Goal: Transaction & Acquisition: Purchase product/service

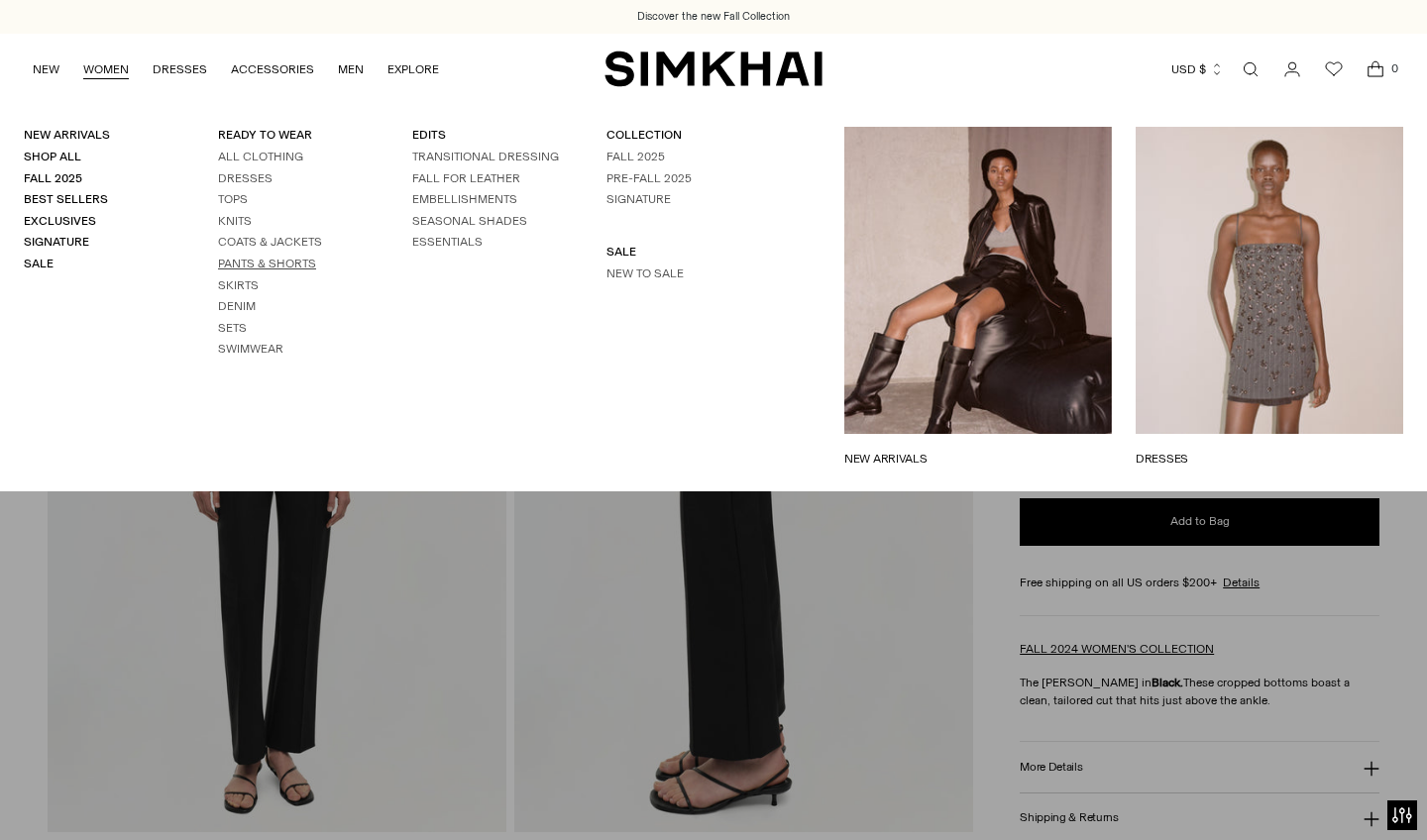
click at [240, 257] on link "Pants & Shorts" at bounding box center [267, 263] width 98 height 14
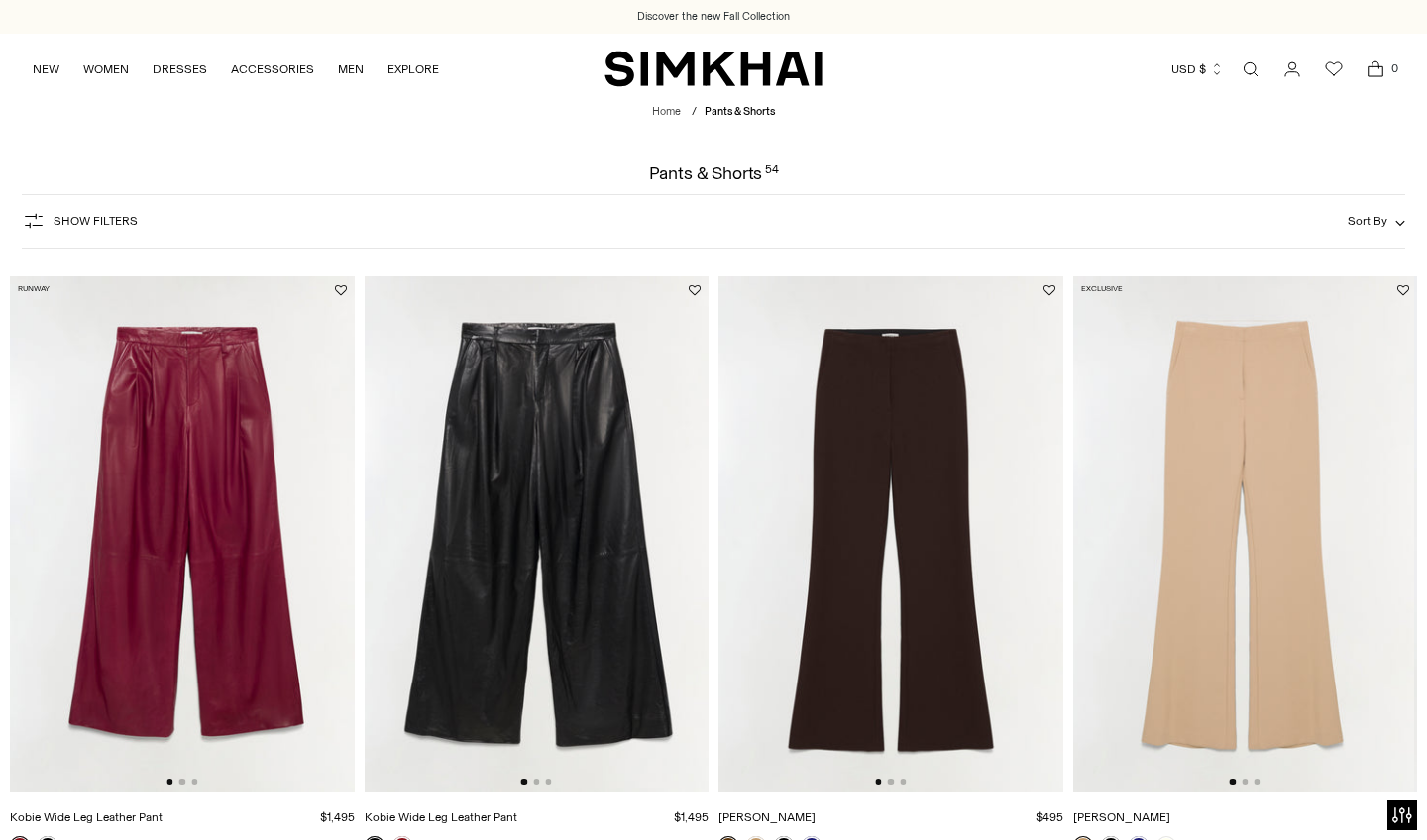
click at [82, 221] on span "Show Filters" at bounding box center [95, 221] width 85 height 14
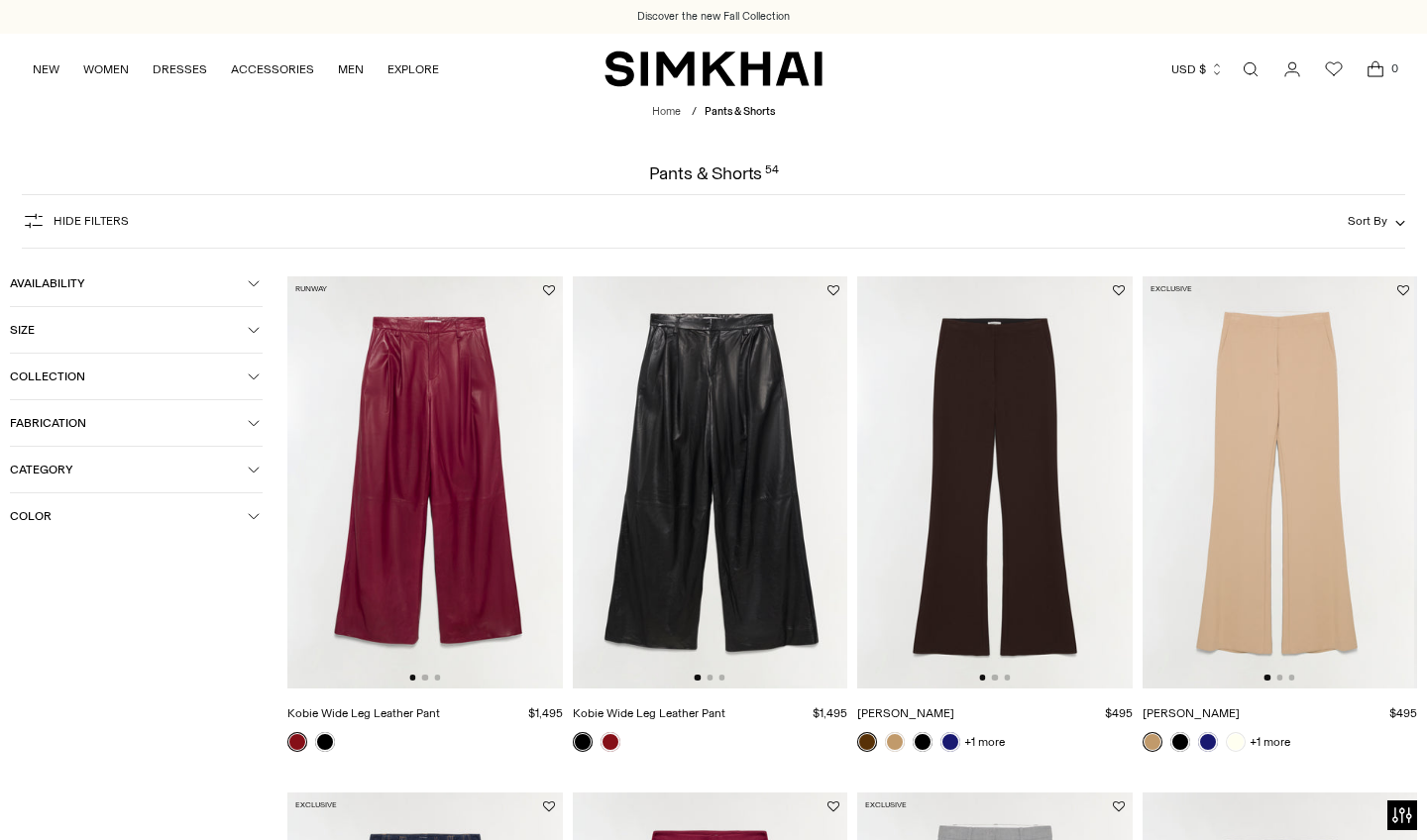
click at [47, 517] on span "Color" at bounding box center [128, 516] width 238 height 14
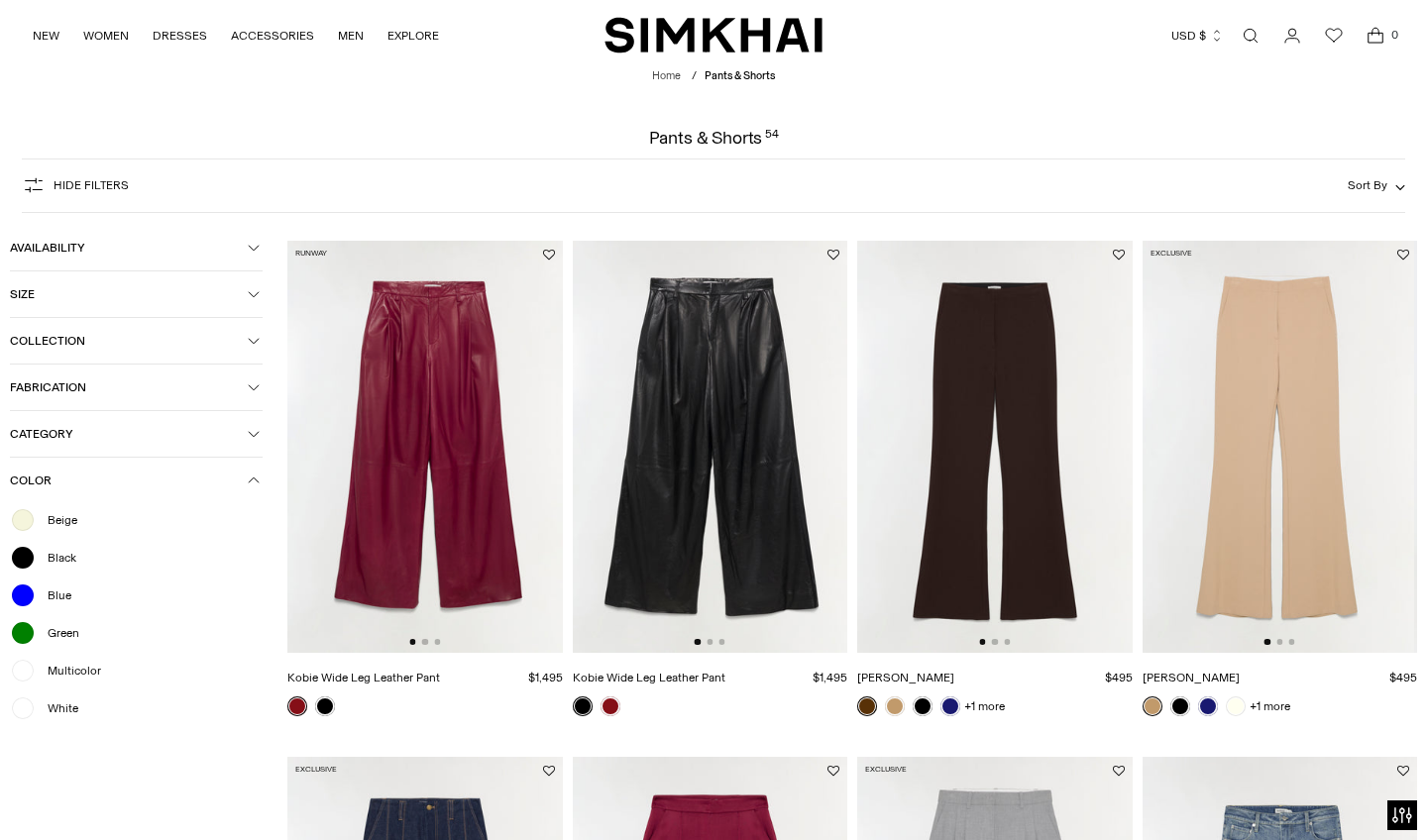
scroll to position [63, 0]
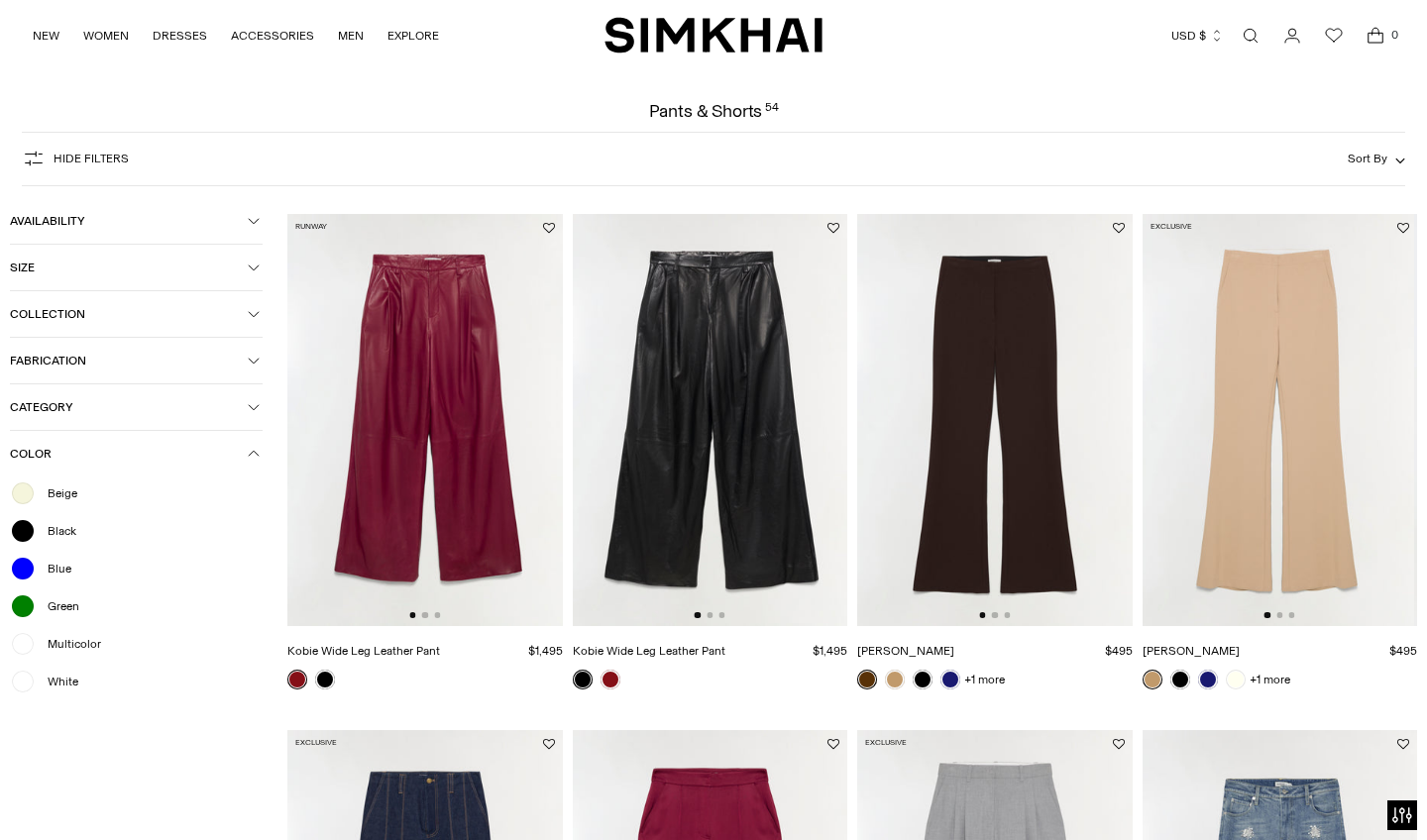
click at [27, 686] on div at bounding box center [23, 682] width 26 height 26
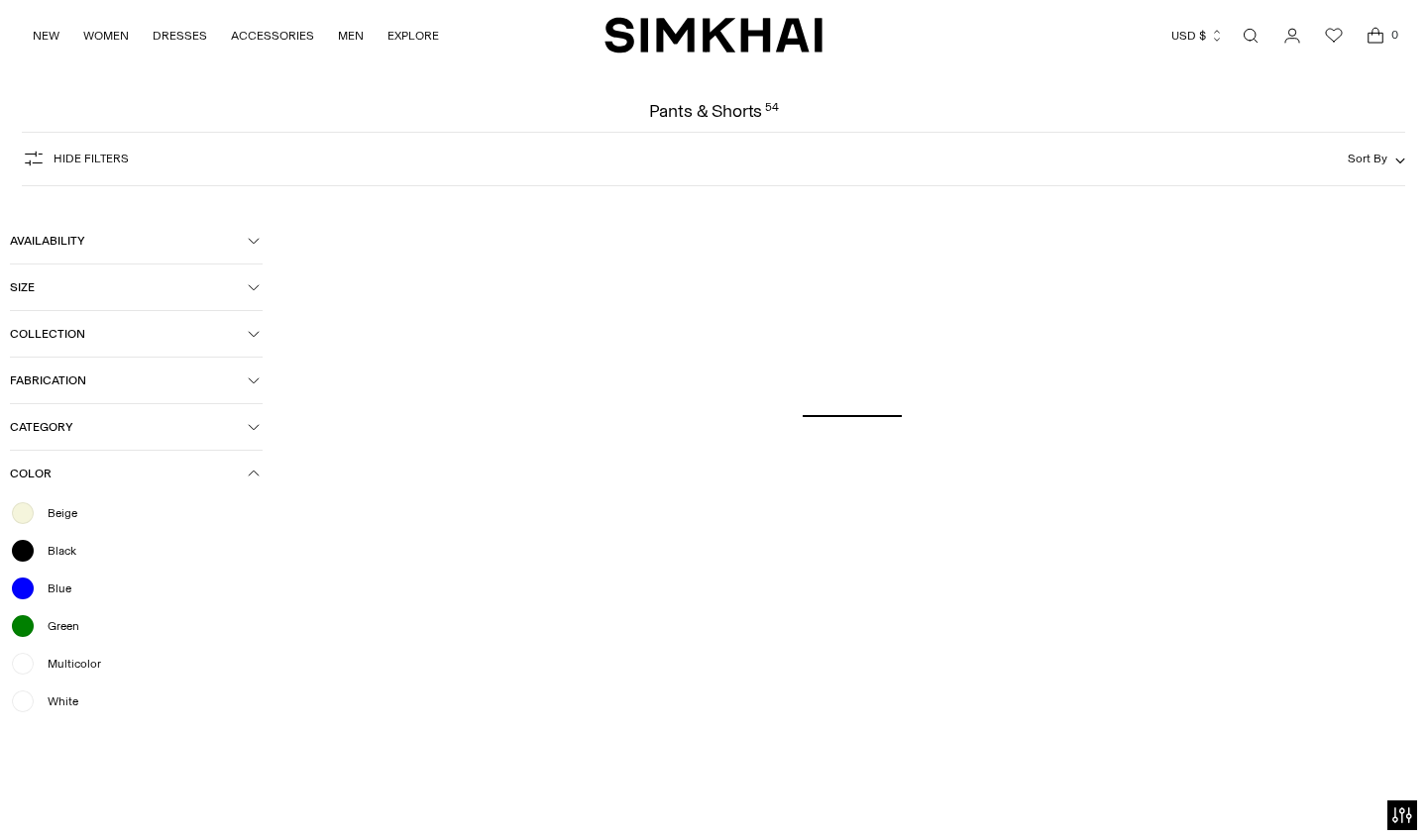
click at [30, 509] on div at bounding box center [23, 513] width 26 height 26
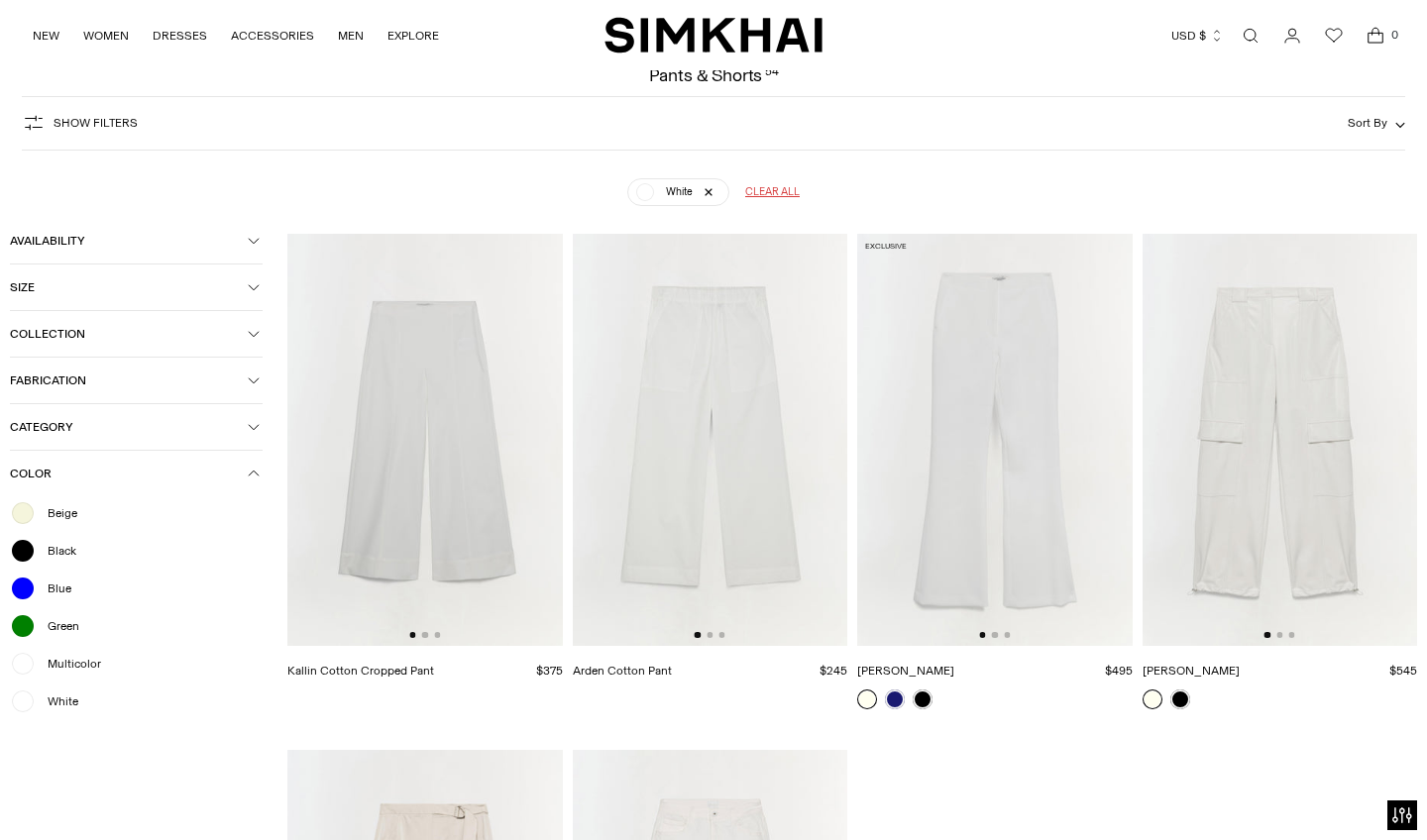
scroll to position [20, 0]
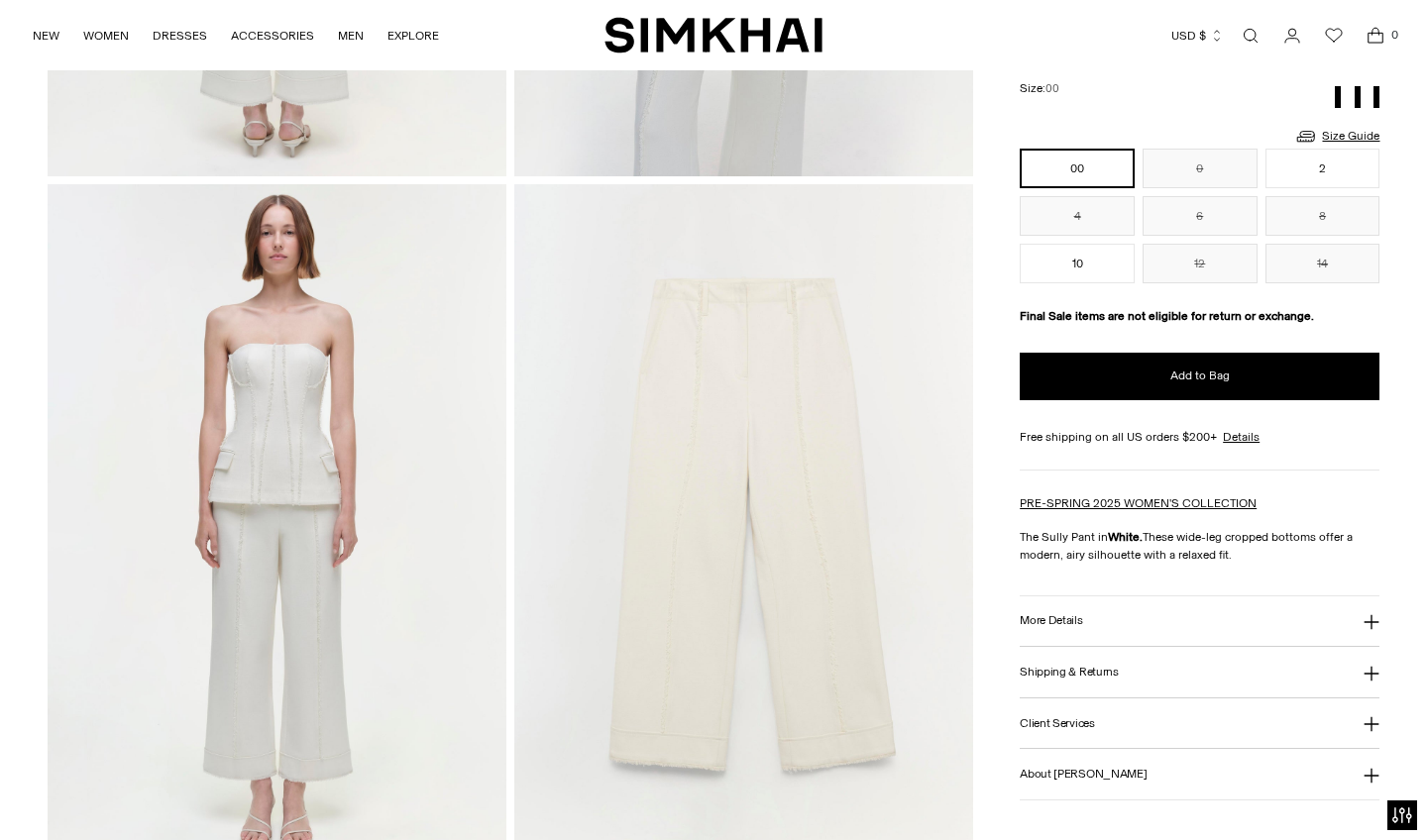
scroll to position [1433, 0]
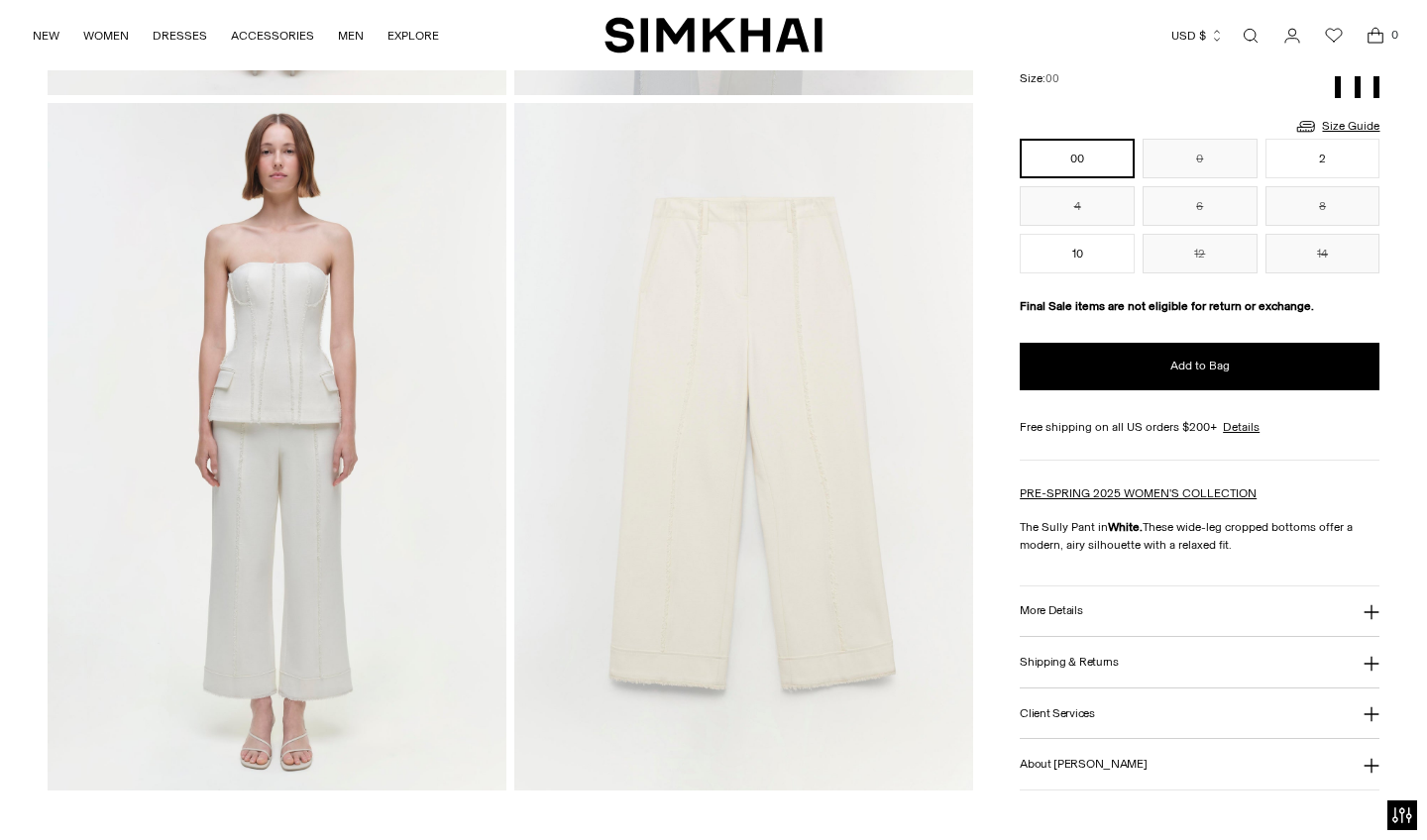
click at [804, 380] on img at bounding box center [743, 447] width 458 height 689
click at [1362, 123] on link "Size Guide" at bounding box center [1337, 126] width 86 height 25
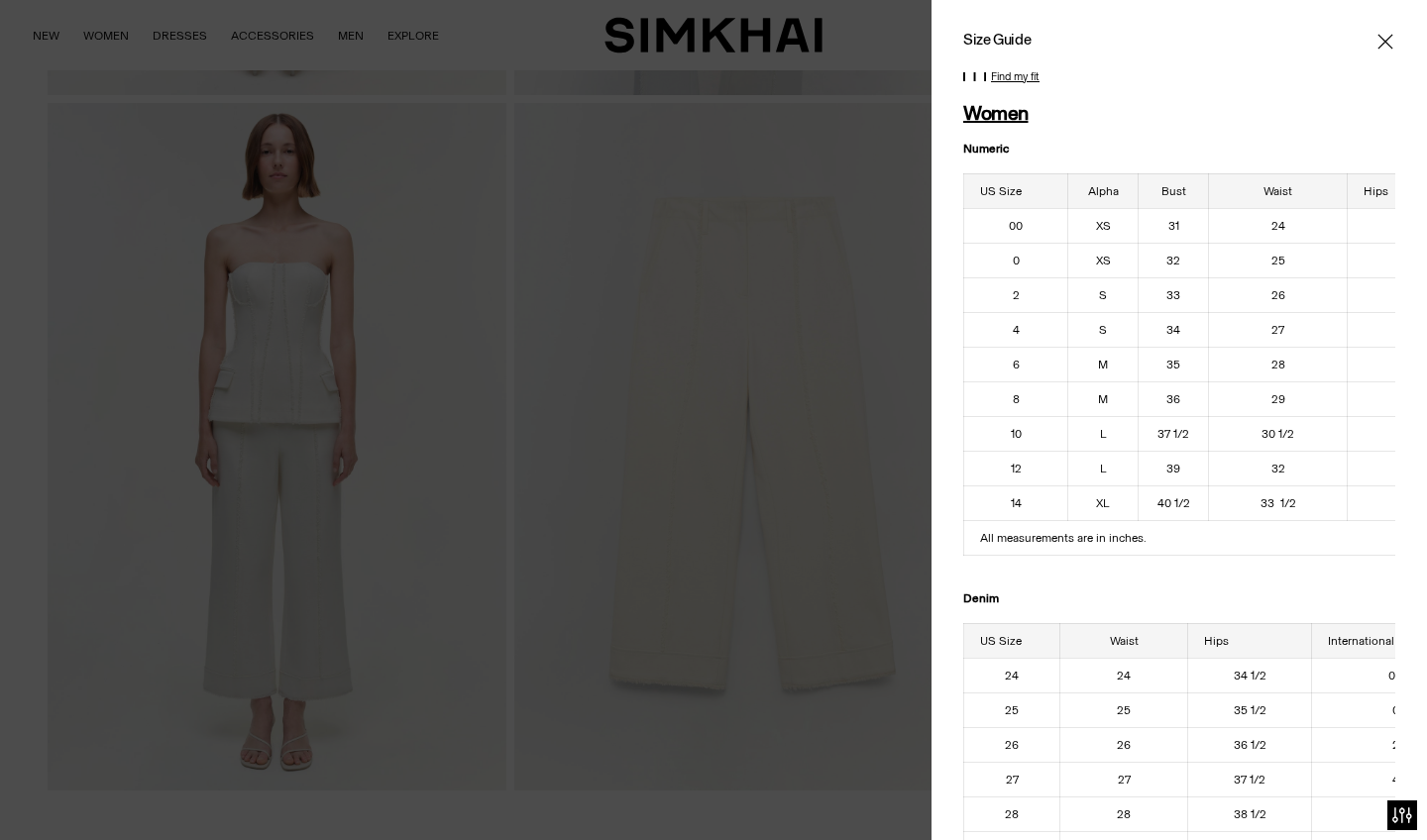
click at [1386, 36] on icon "Close" at bounding box center [1385, 42] width 16 height 20
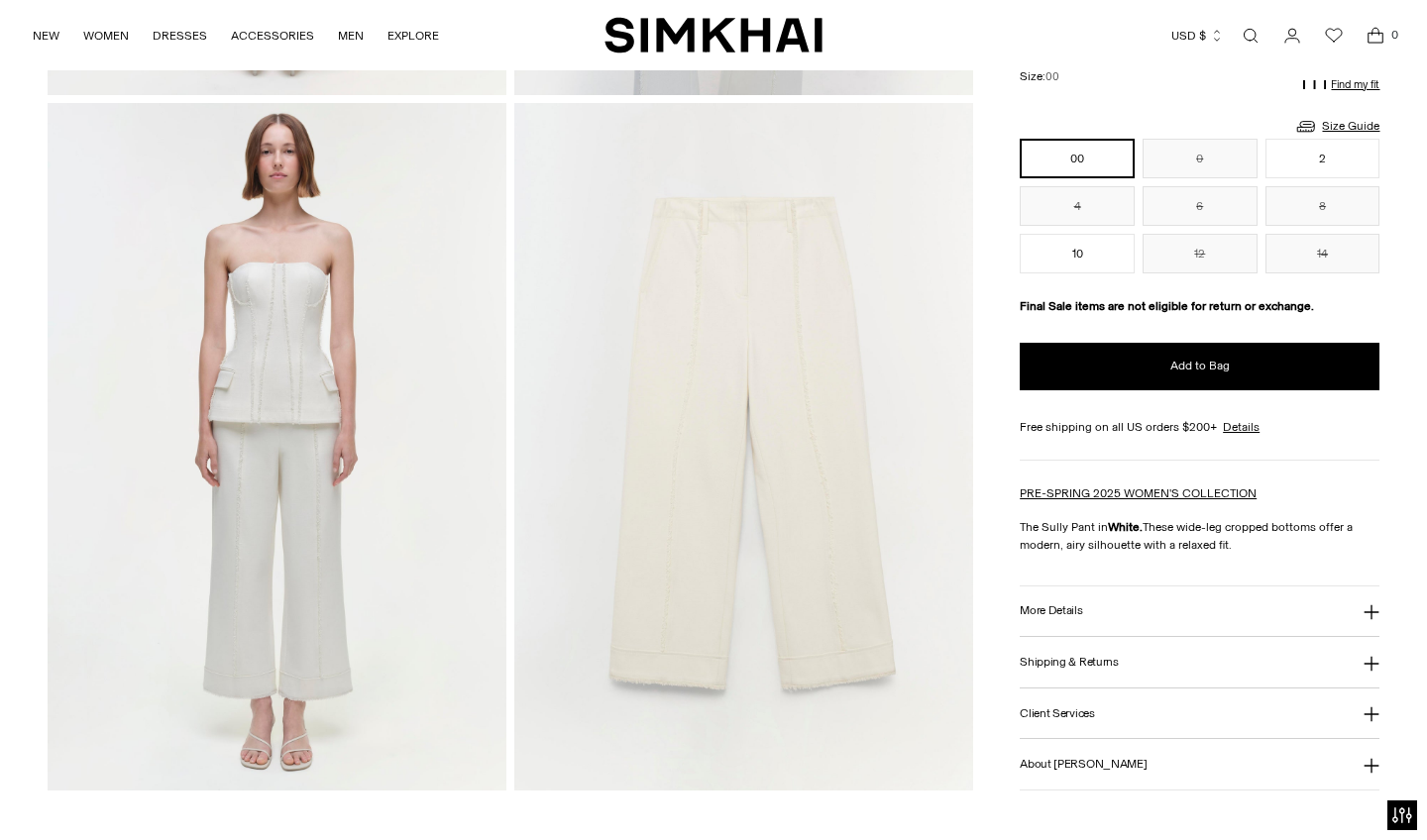
click at [1077, 659] on h3 "Shipping & Returns" at bounding box center [1069, 662] width 99 height 13
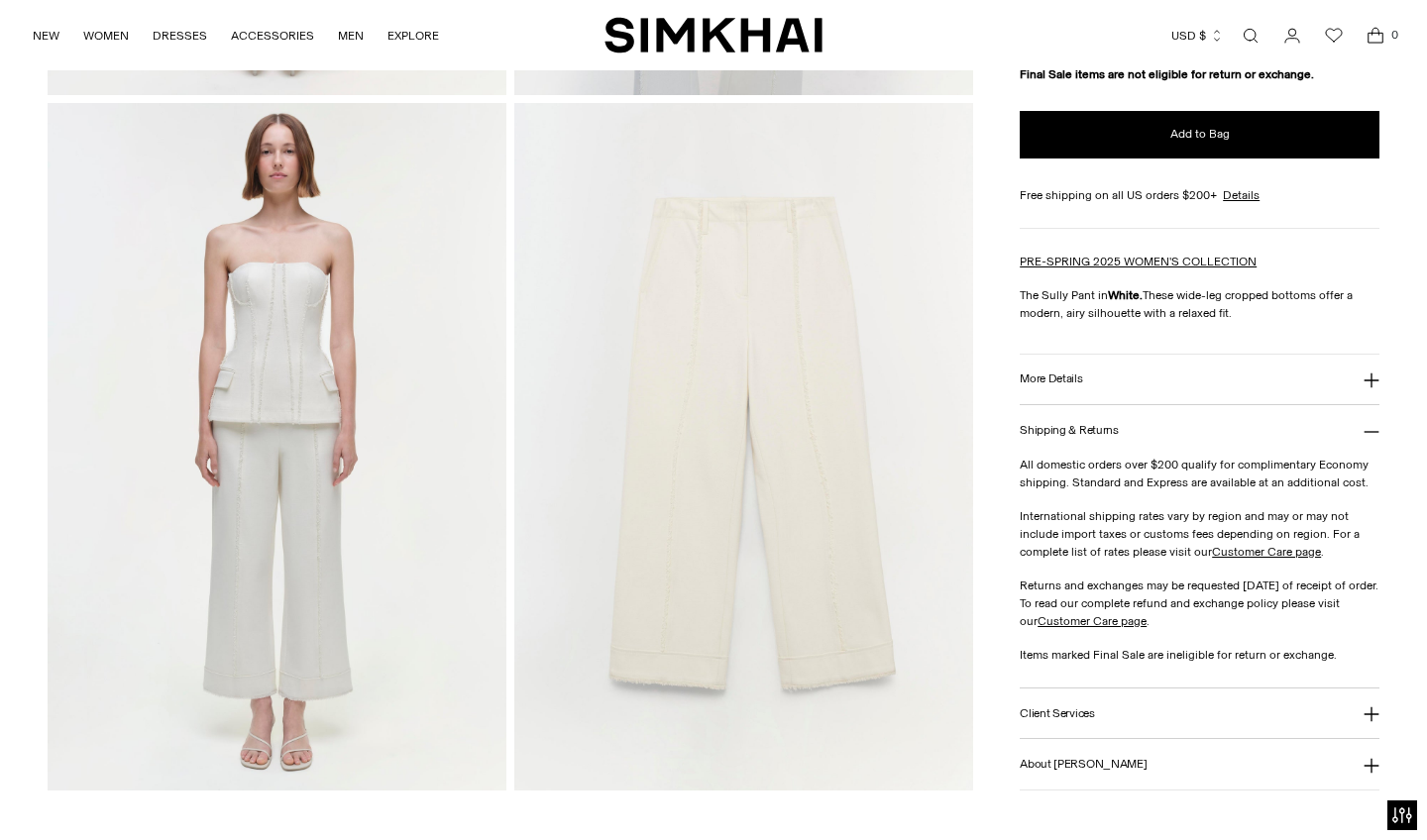
click at [1086, 697] on button "Client Services" at bounding box center [1199, 714] width 360 height 51
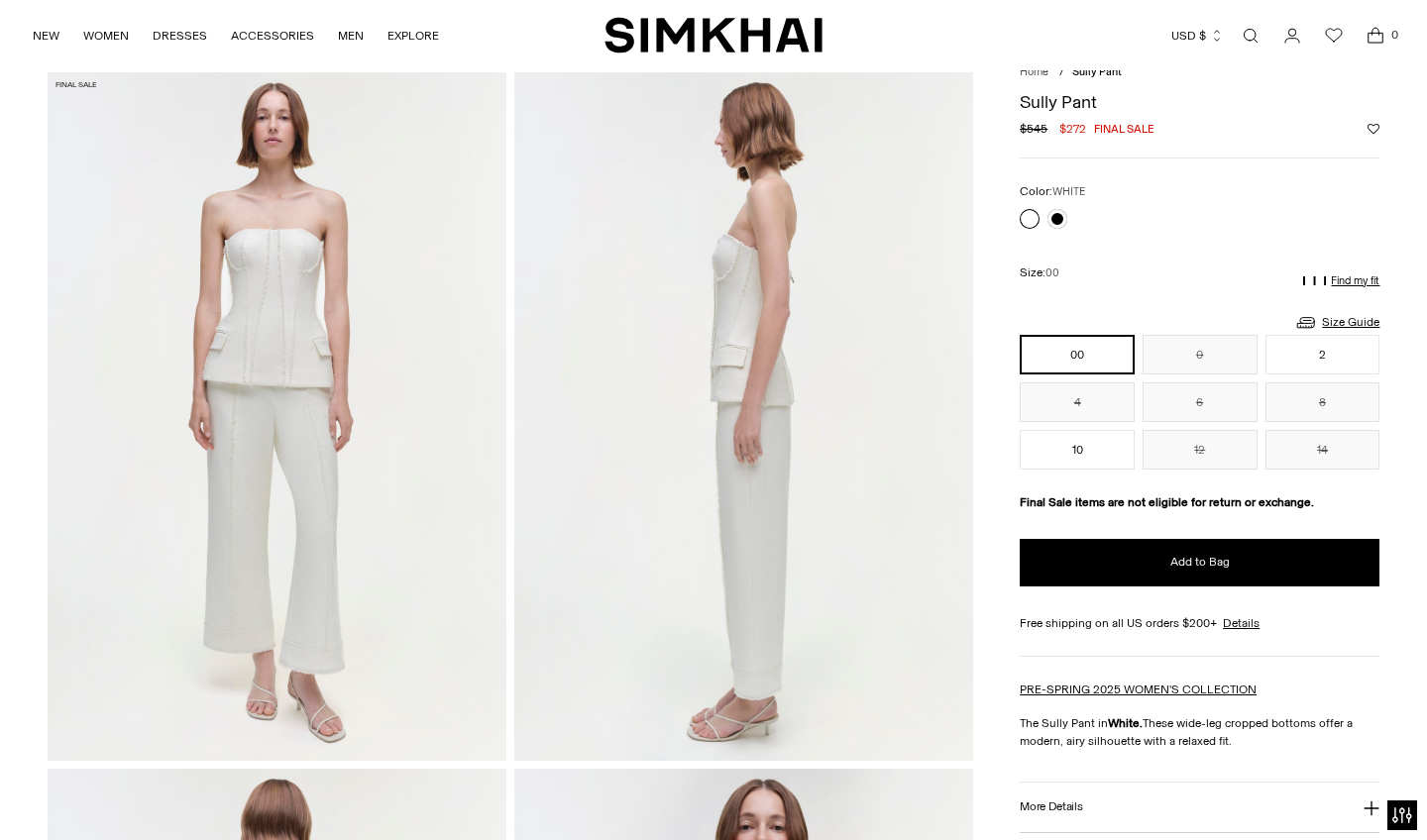
scroll to position [37, 0]
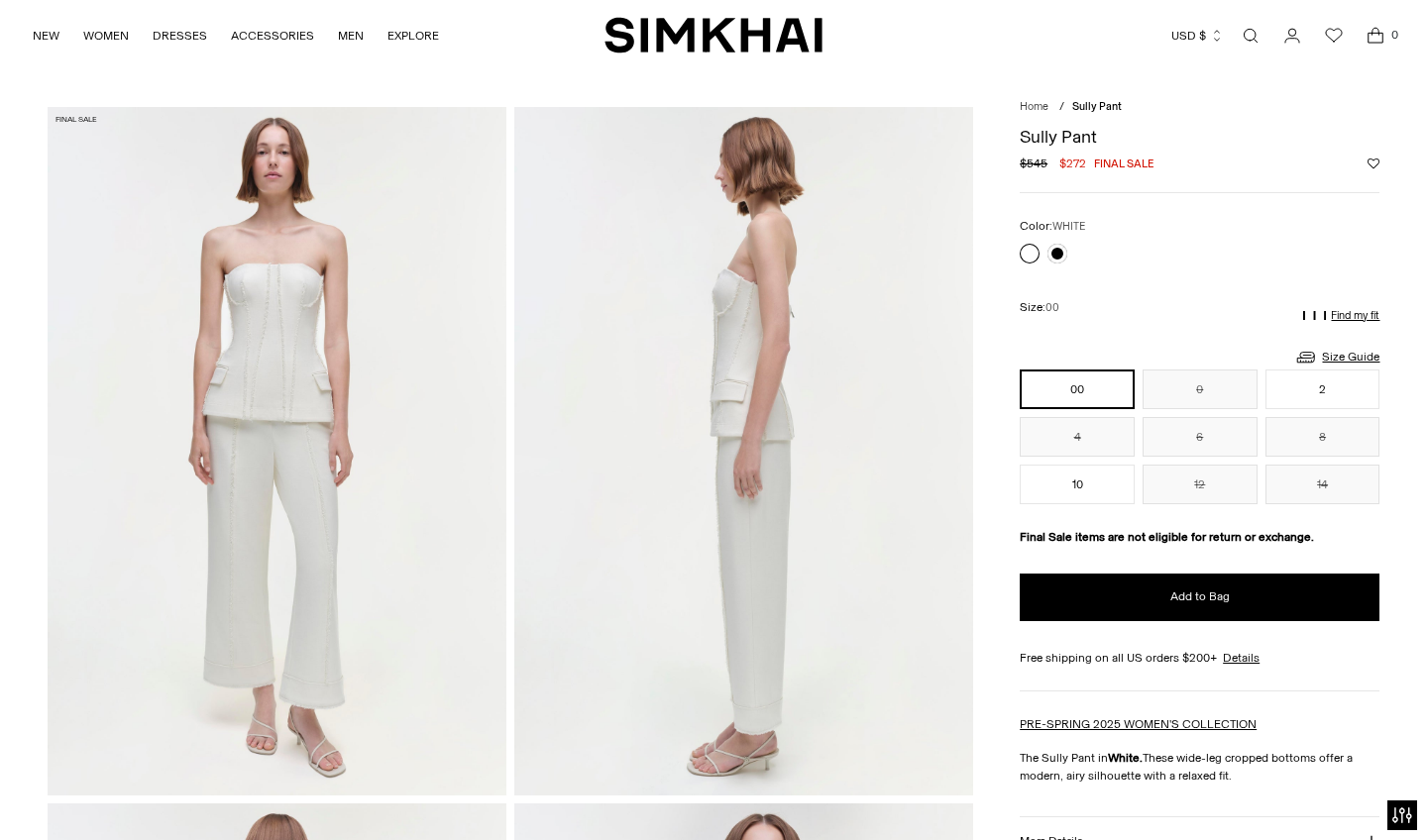
click at [1363, 316] on p "Find my fit" at bounding box center [1354, 316] width 49 height 12
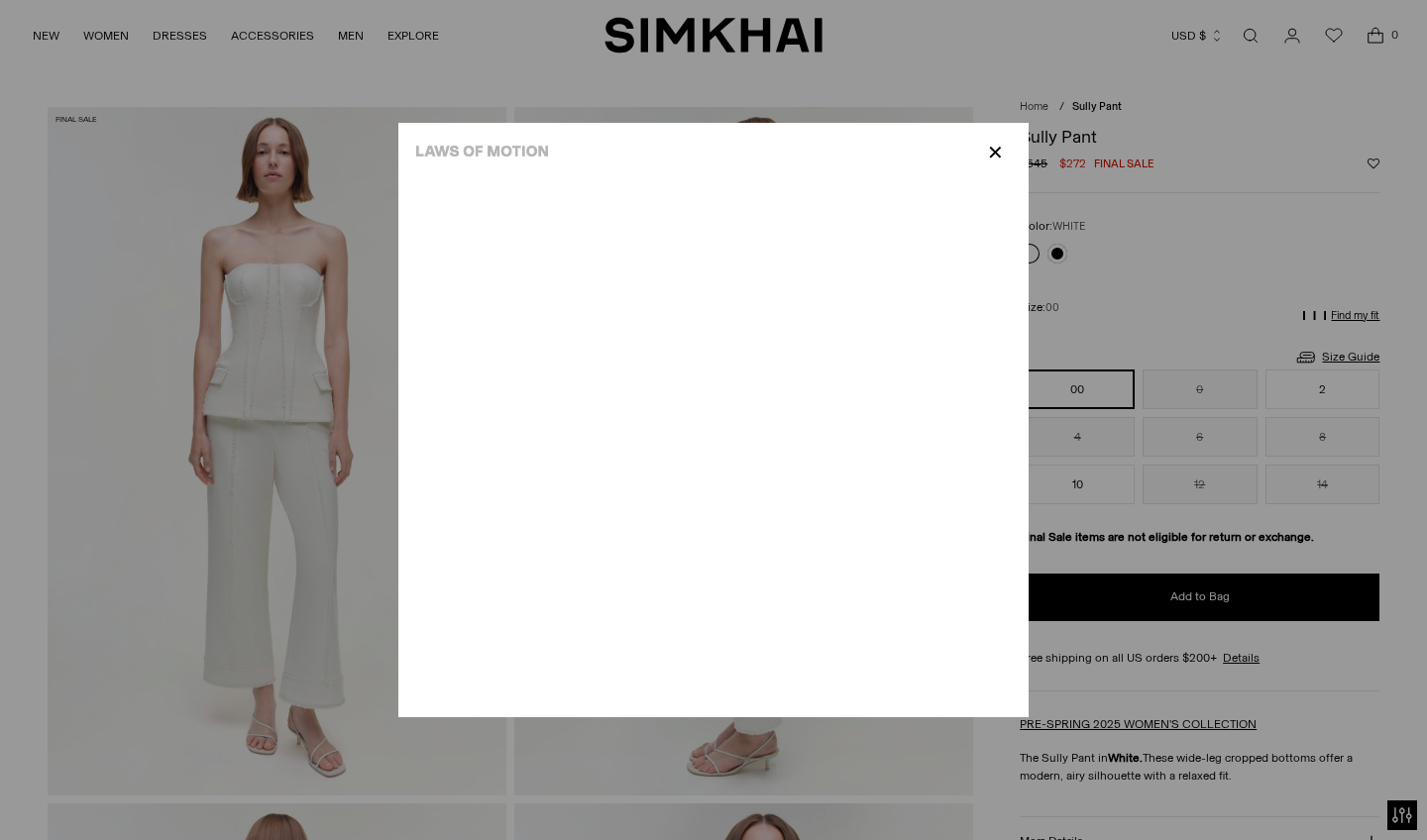
click at [992, 149] on p "✕" at bounding box center [994, 153] width 27 height 34
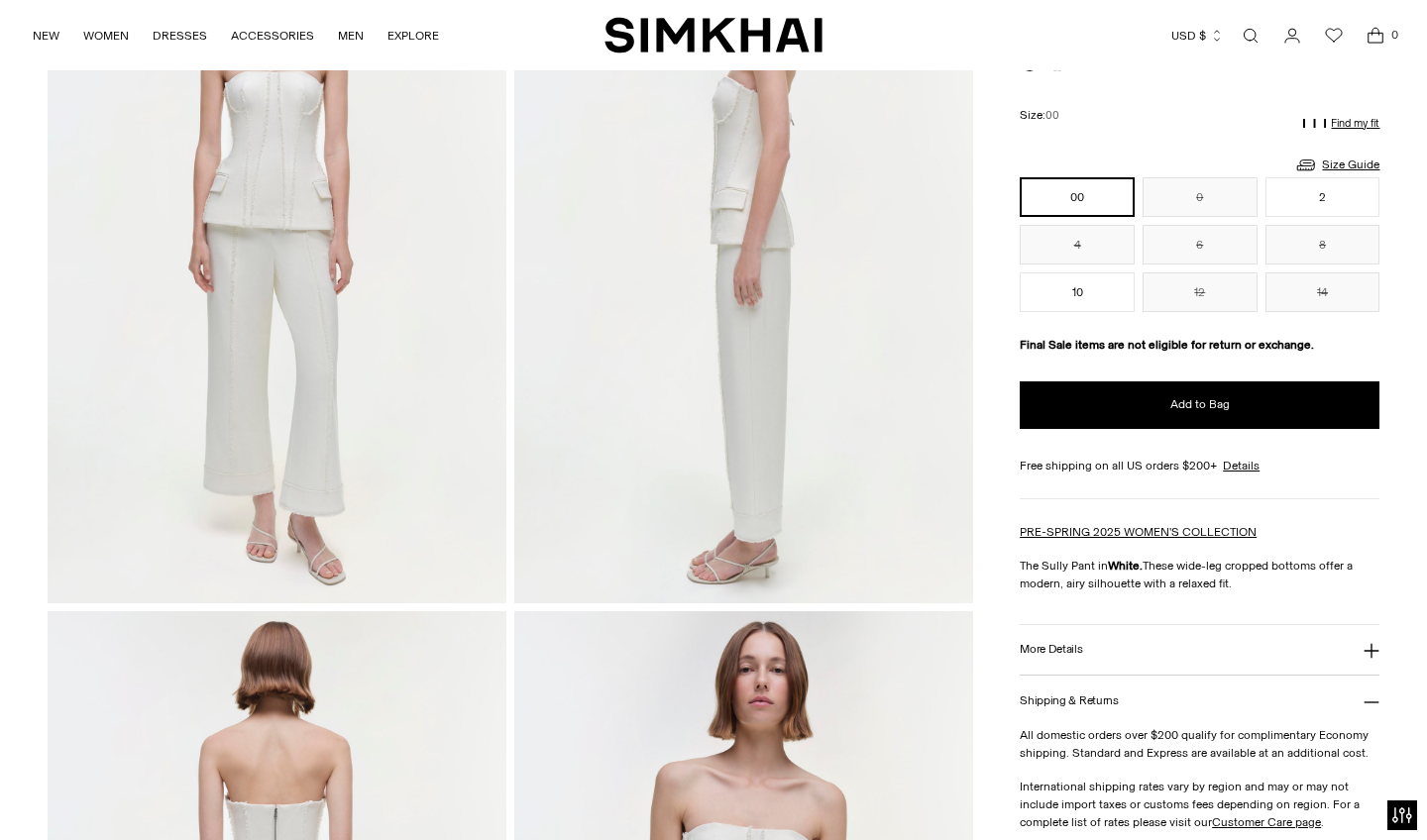
scroll to position [211, 0]
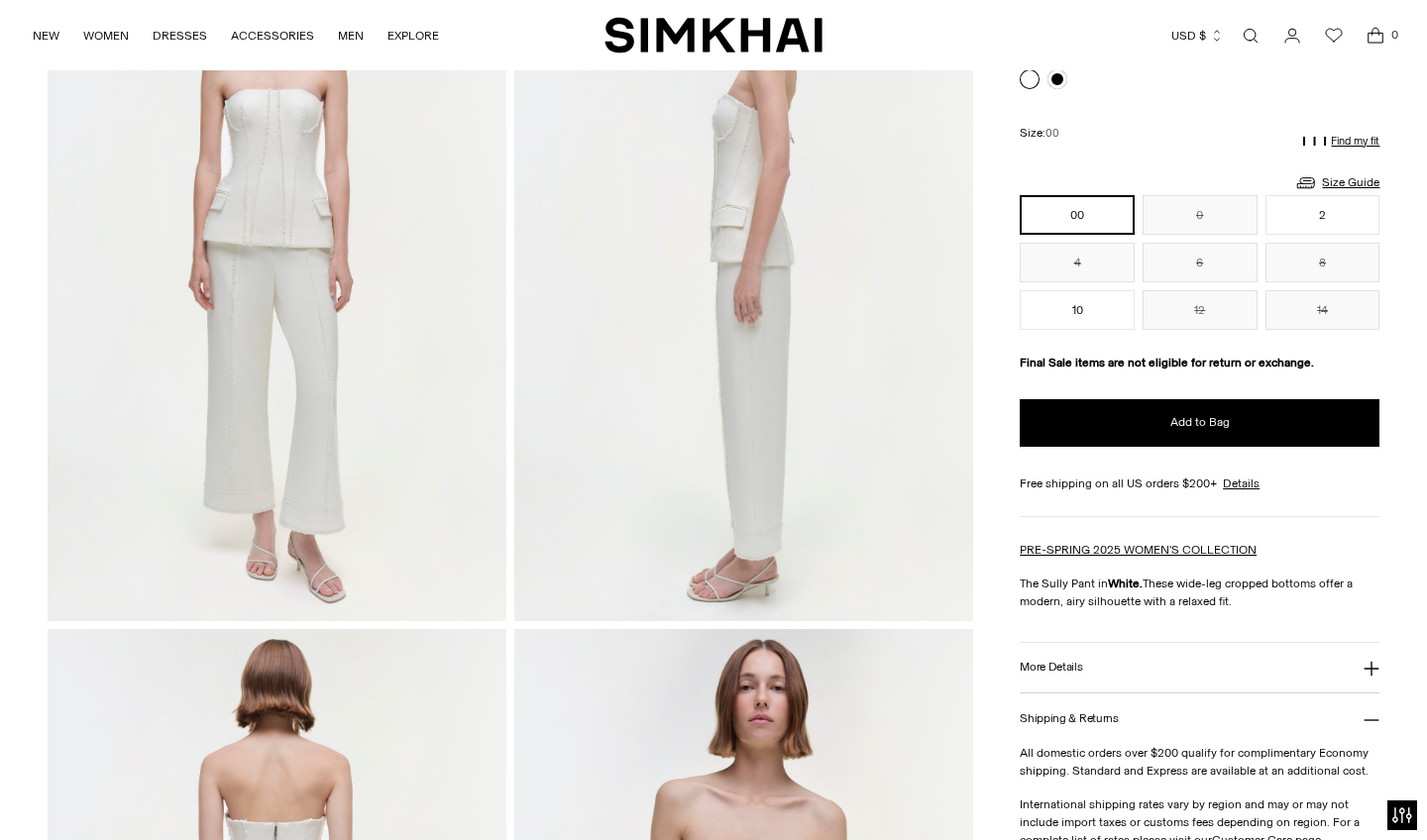
click at [1370, 661] on icon at bounding box center [1371, 669] width 16 height 16
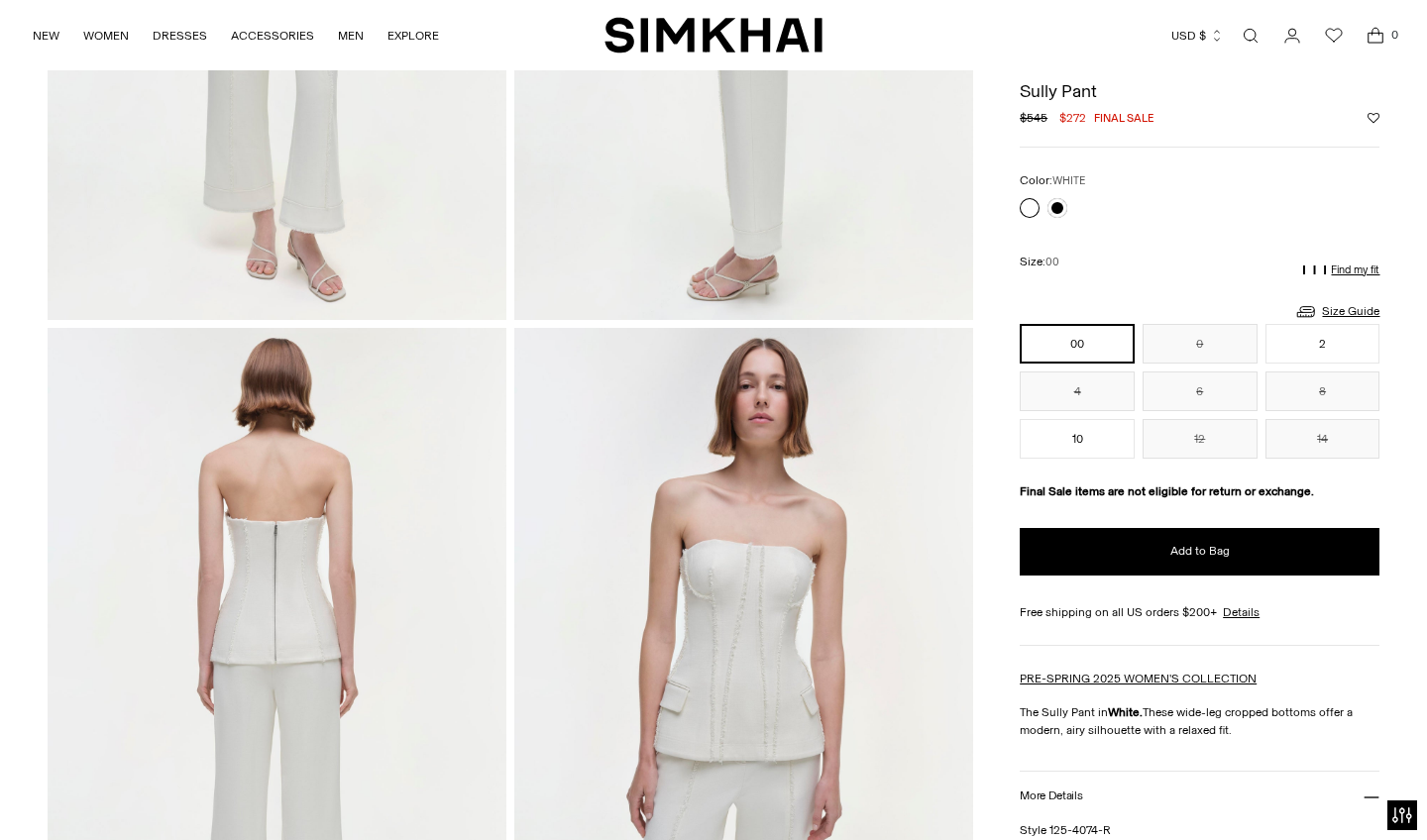
scroll to position [511, 0]
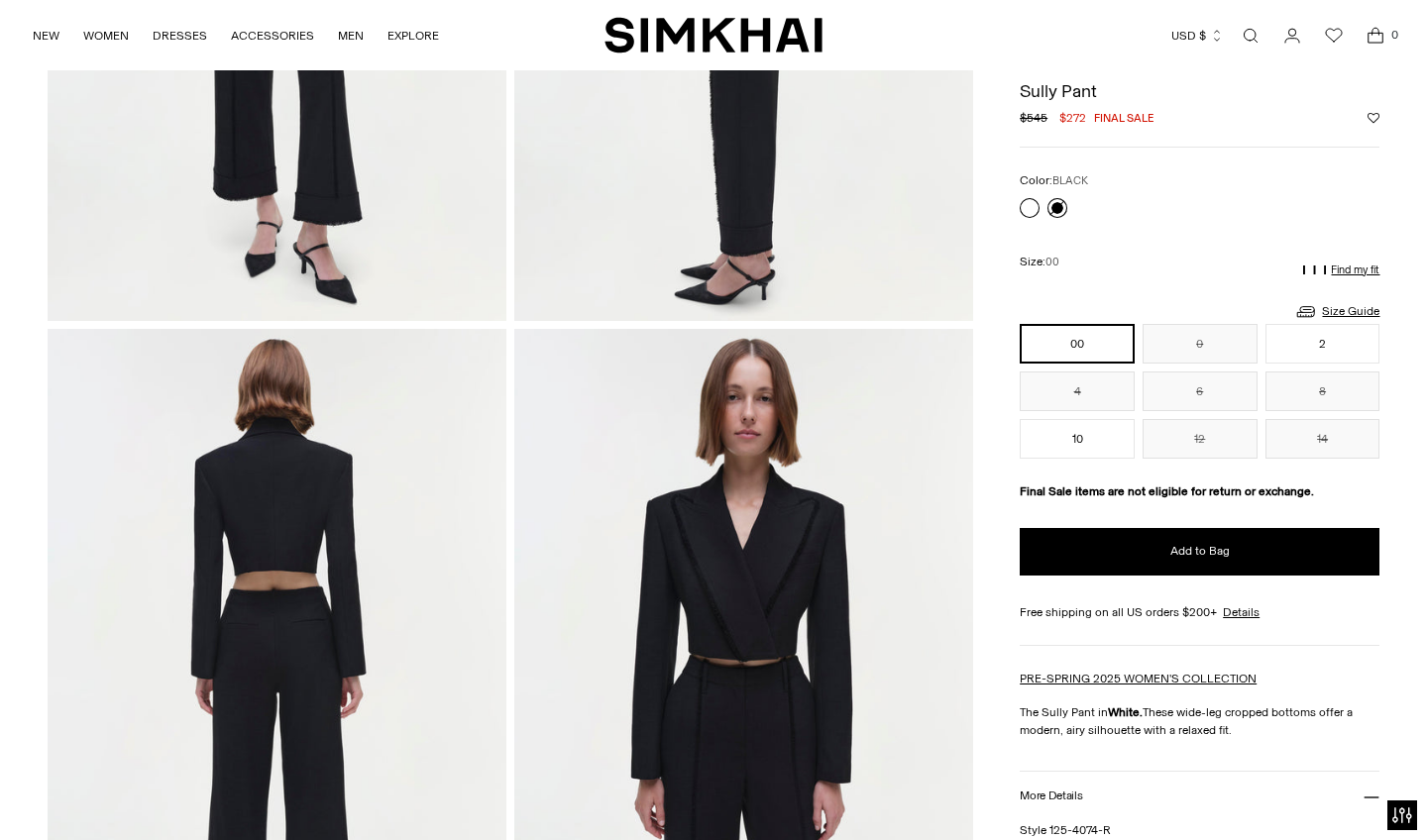
click at [1053, 204] on link at bounding box center [1057, 208] width 20 height 20
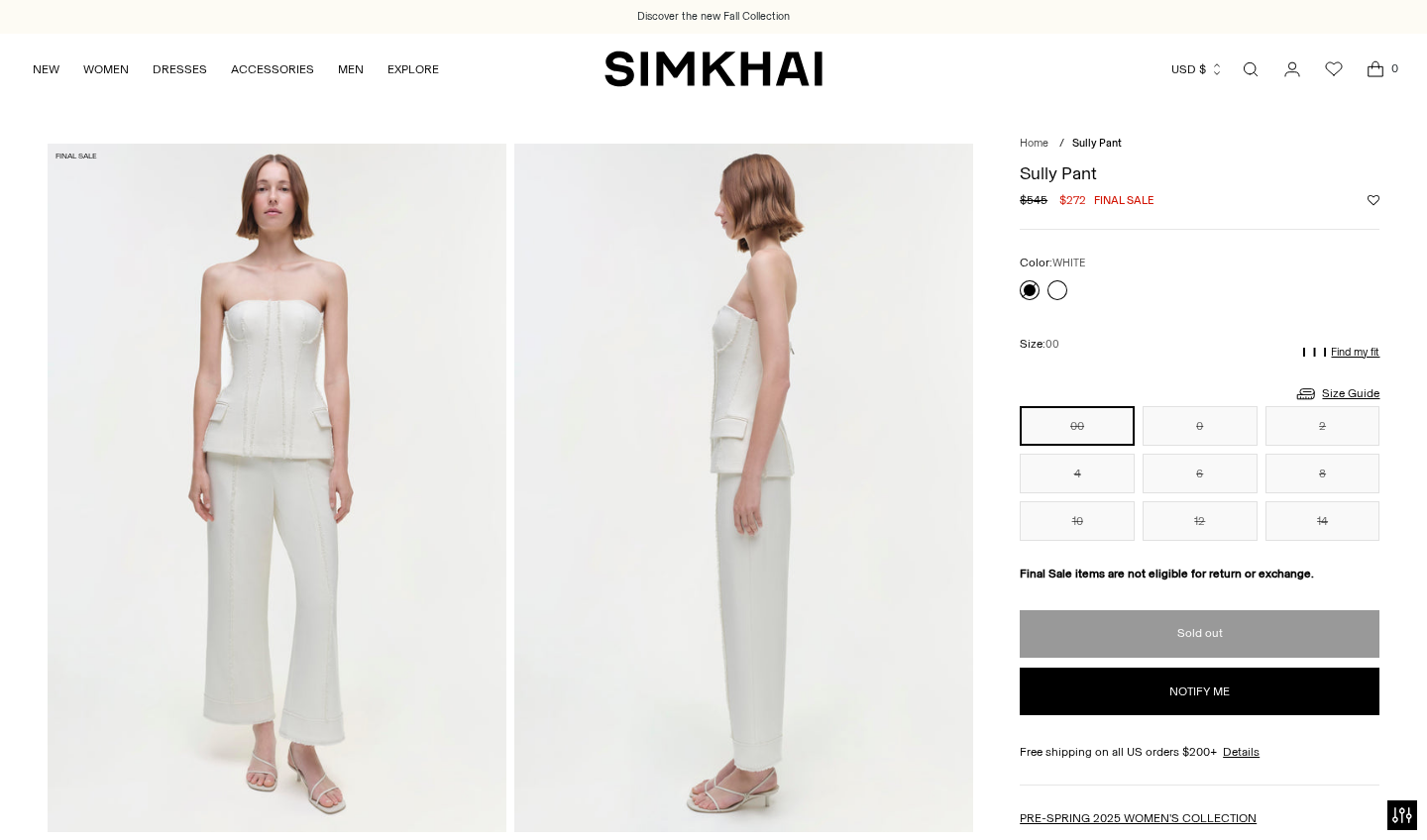
click at [1056, 280] on link at bounding box center [1057, 290] width 20 height 20
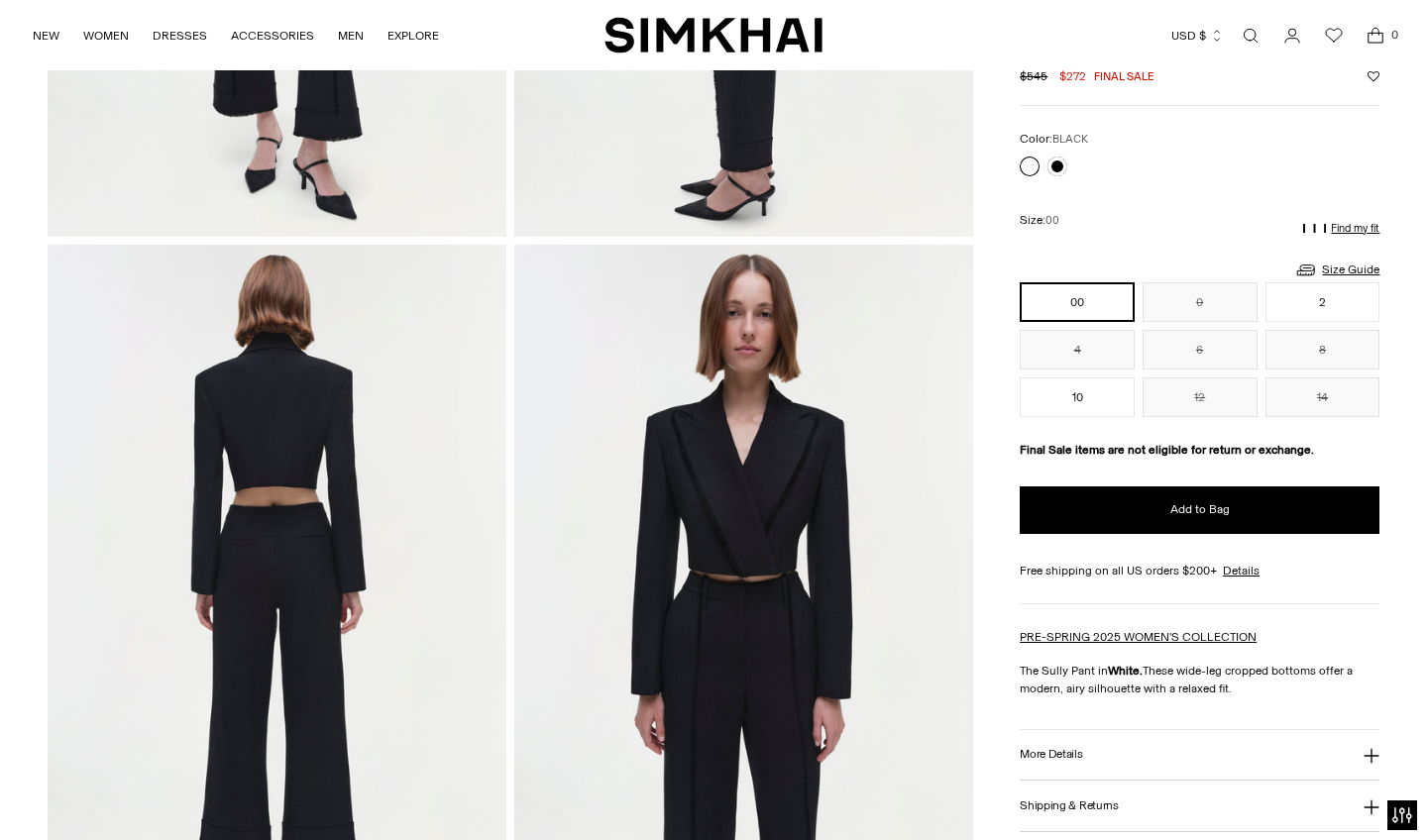
scroll to position [593, 0]
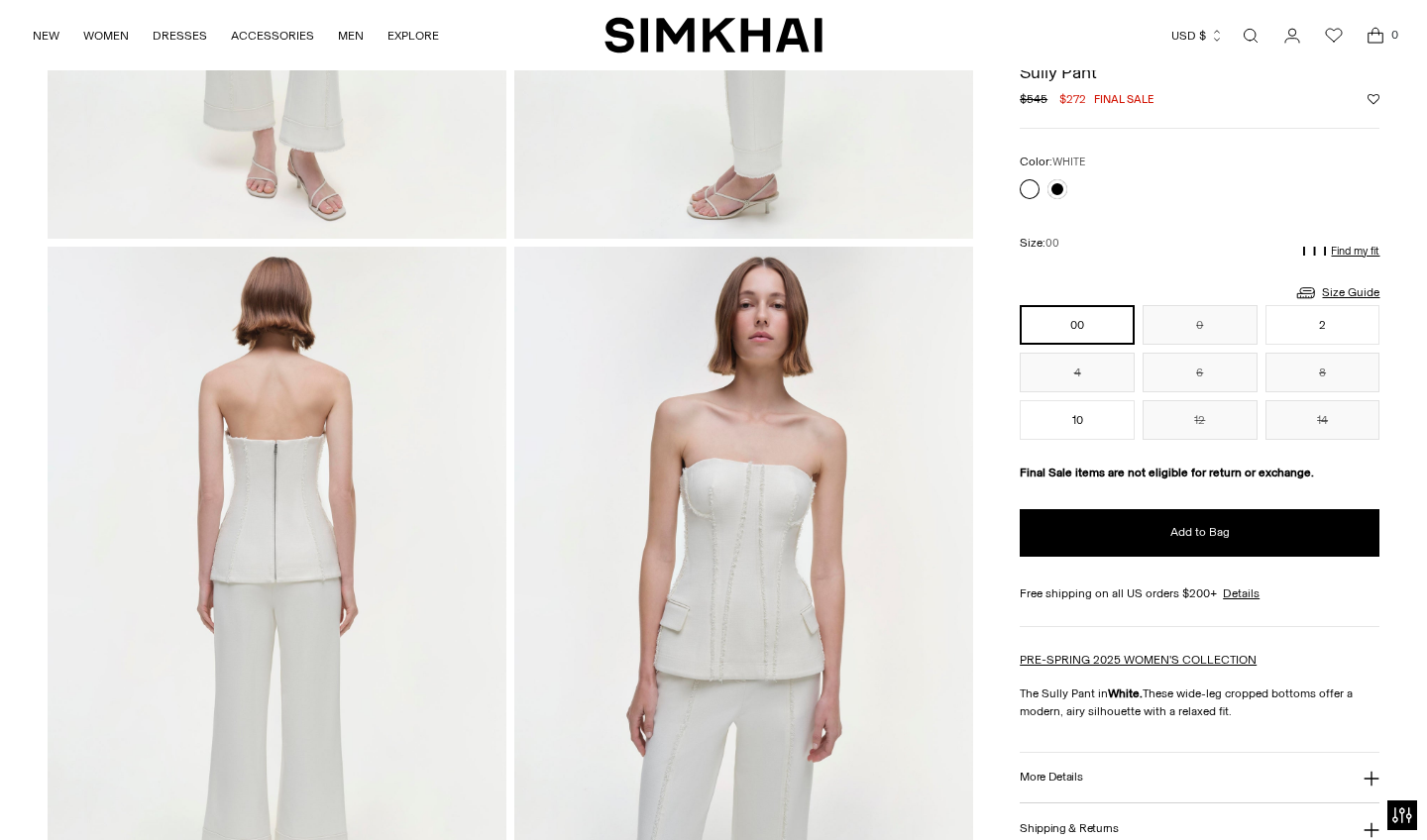
click at [1028, 182] on link at bounding box center [1029, 189] width 20 height 20
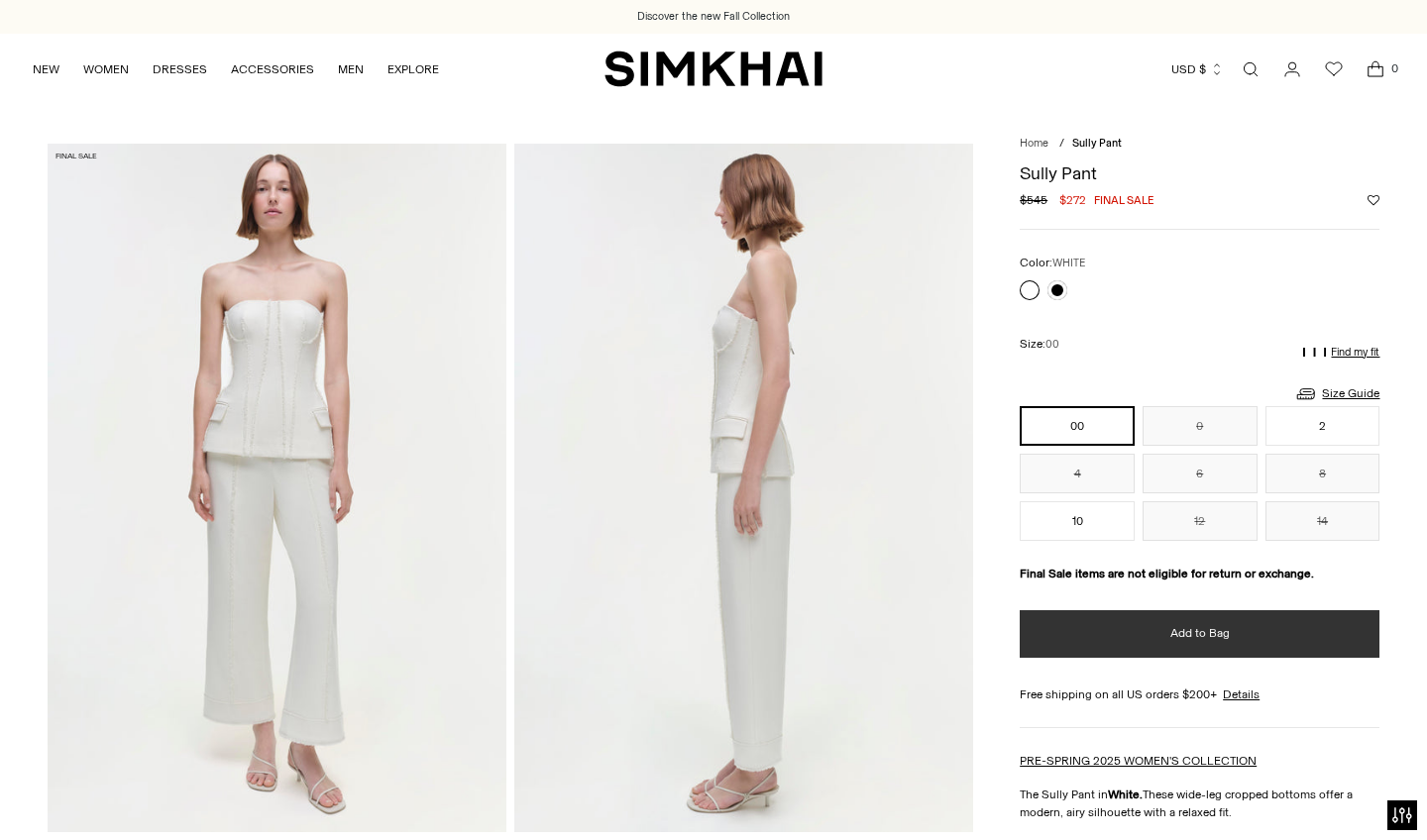
click at [1178, 625] on span "Add to Bag" at bounding box center [1200, 633] width 60 height 17
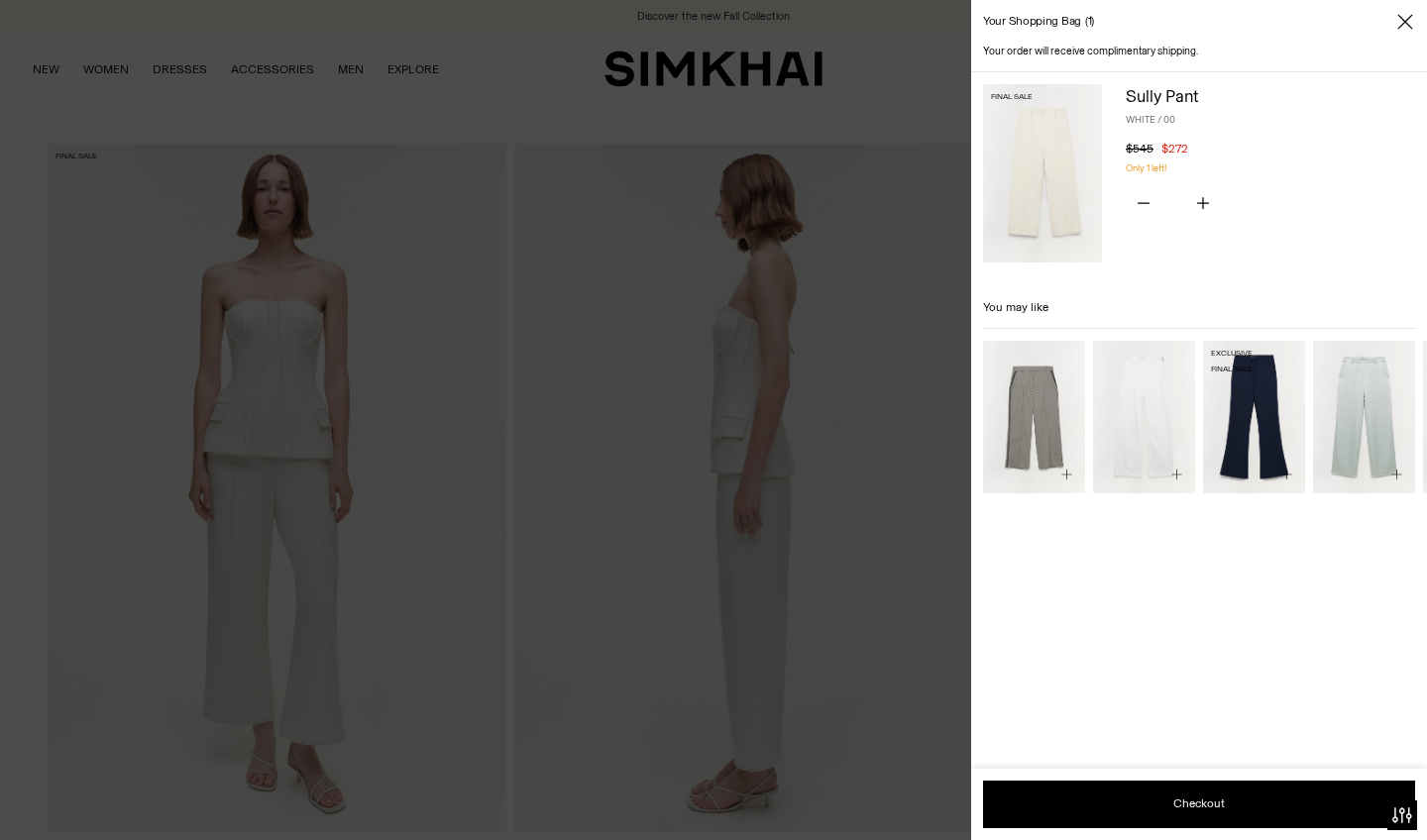
click at [0, 0] on img "Kenna Trouser" at bounding box center [0, 0] width 0 height 0
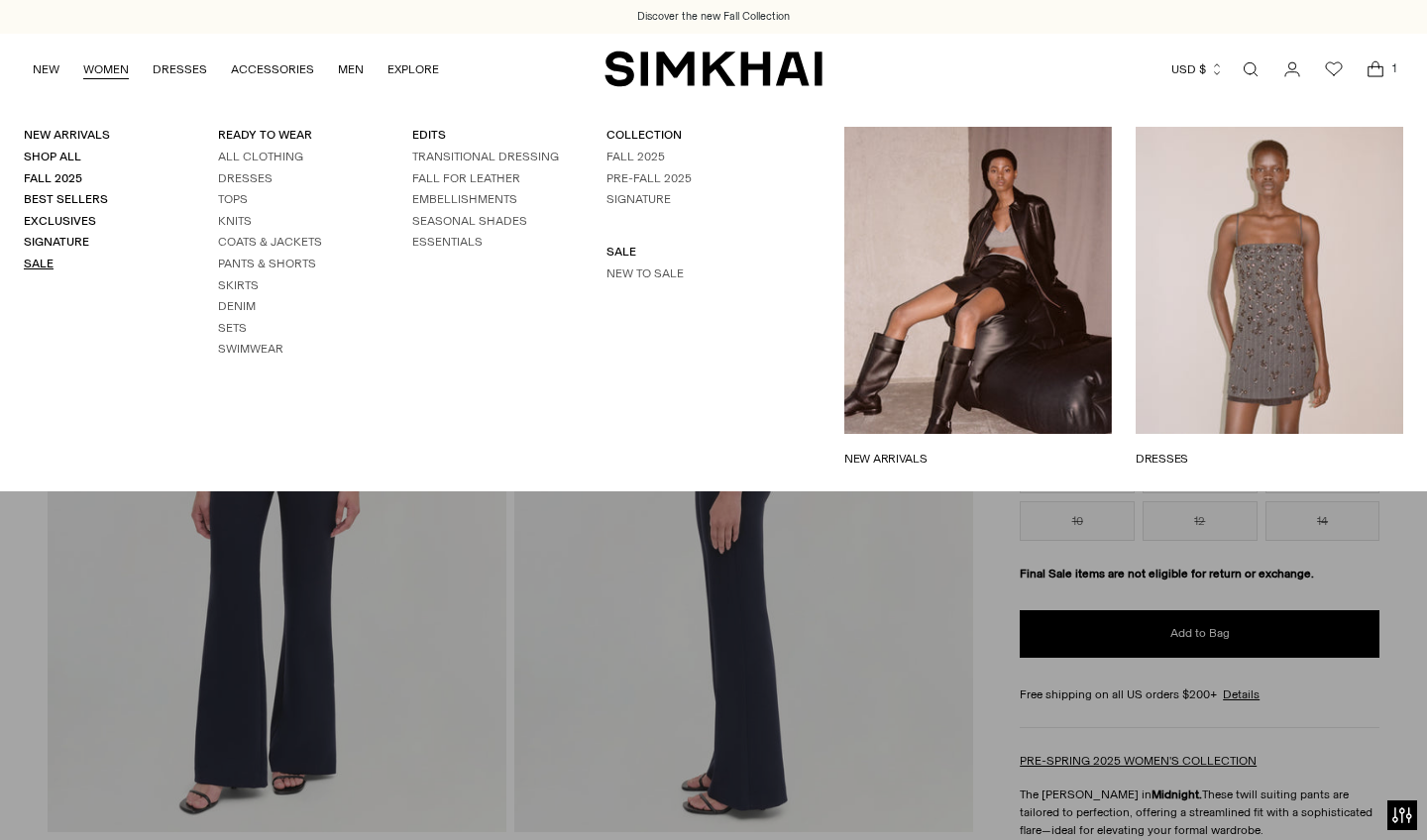
click at [43, 259] on link "Sale" at bounding box center [39, 263] width 30 height 14
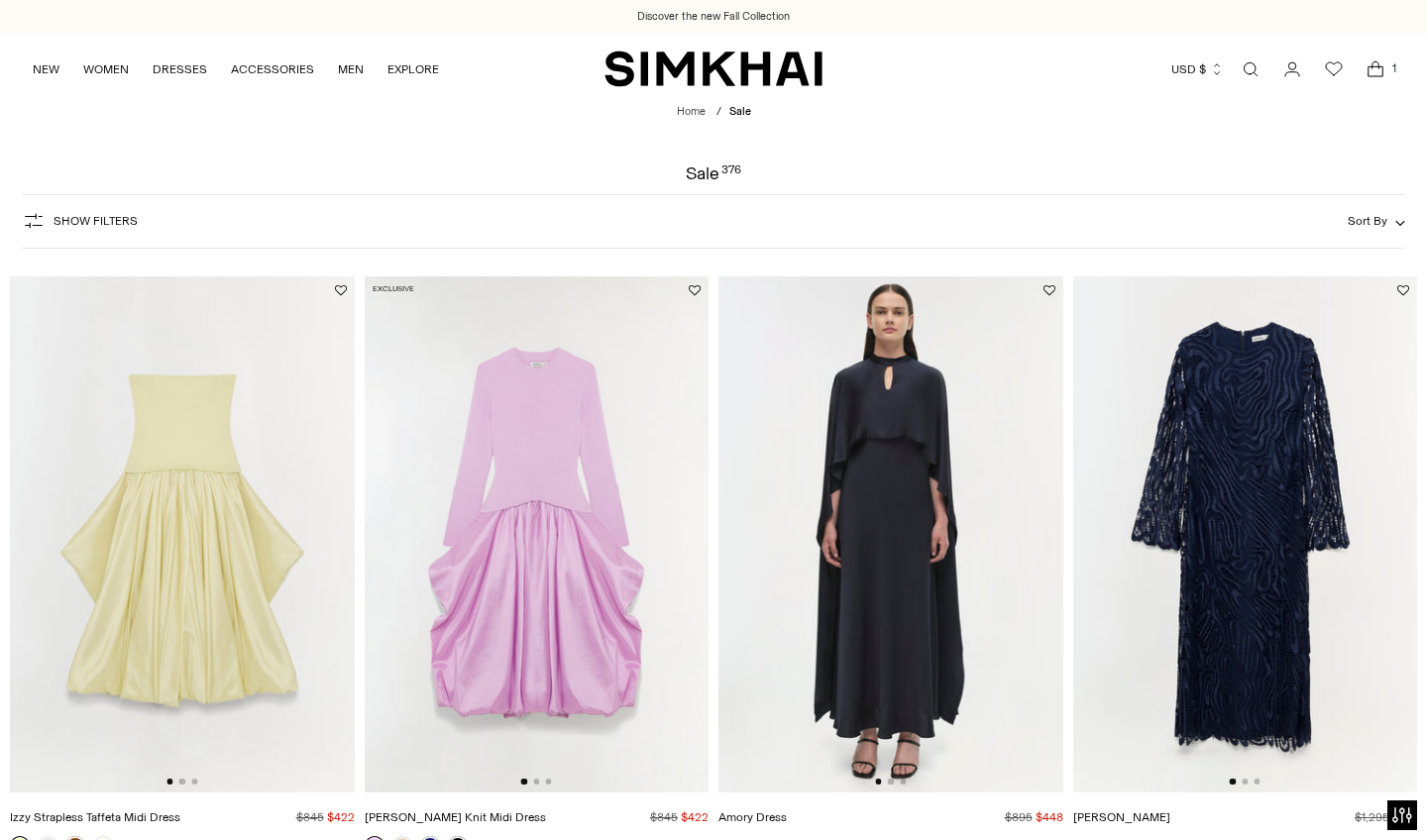
click at [91, 219] on span "Show Filters" at bounding box center [95, 221] width 85 height 14
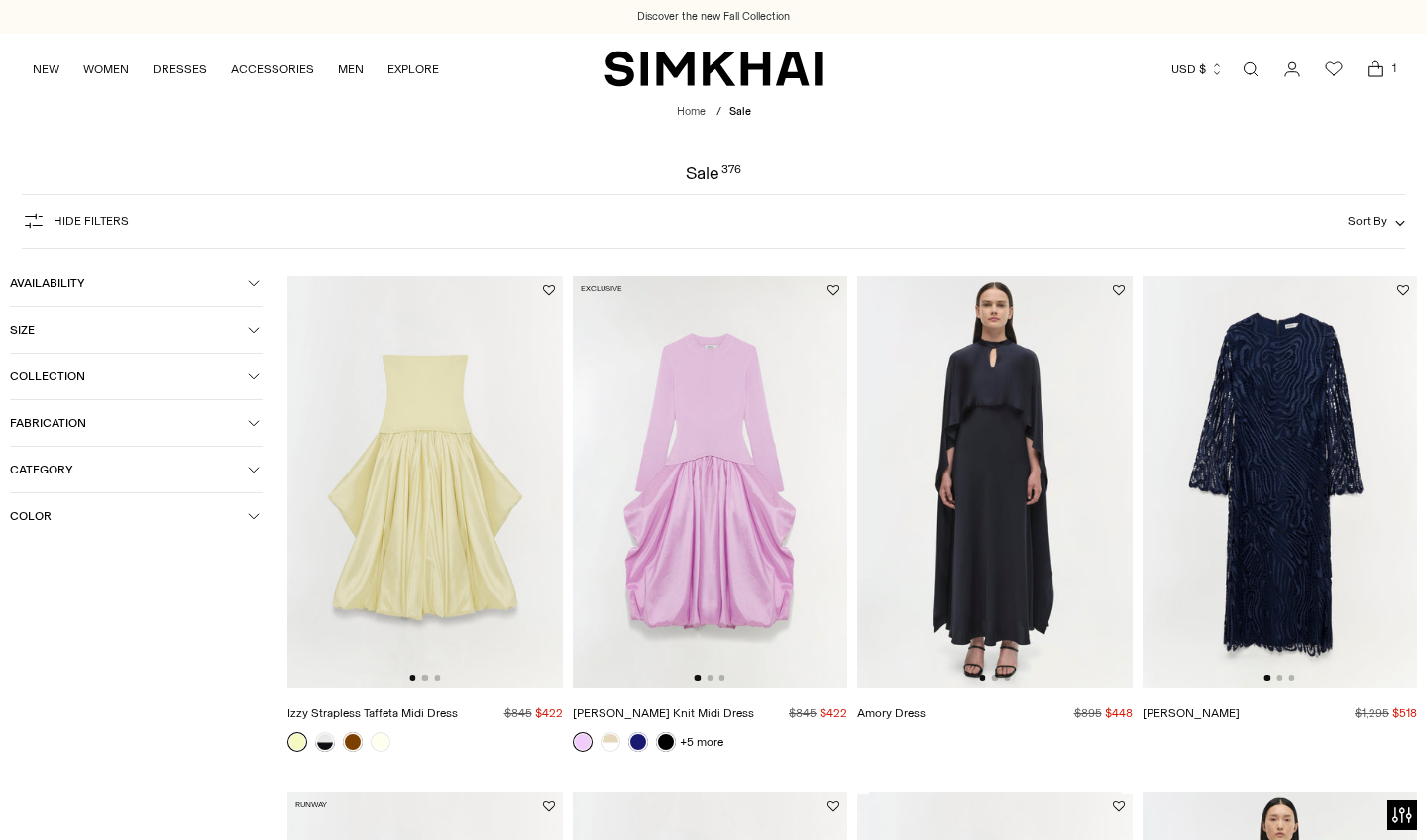
click at [41, 324] on span "Size" at bounding box center [128, 330] width 238 height 14
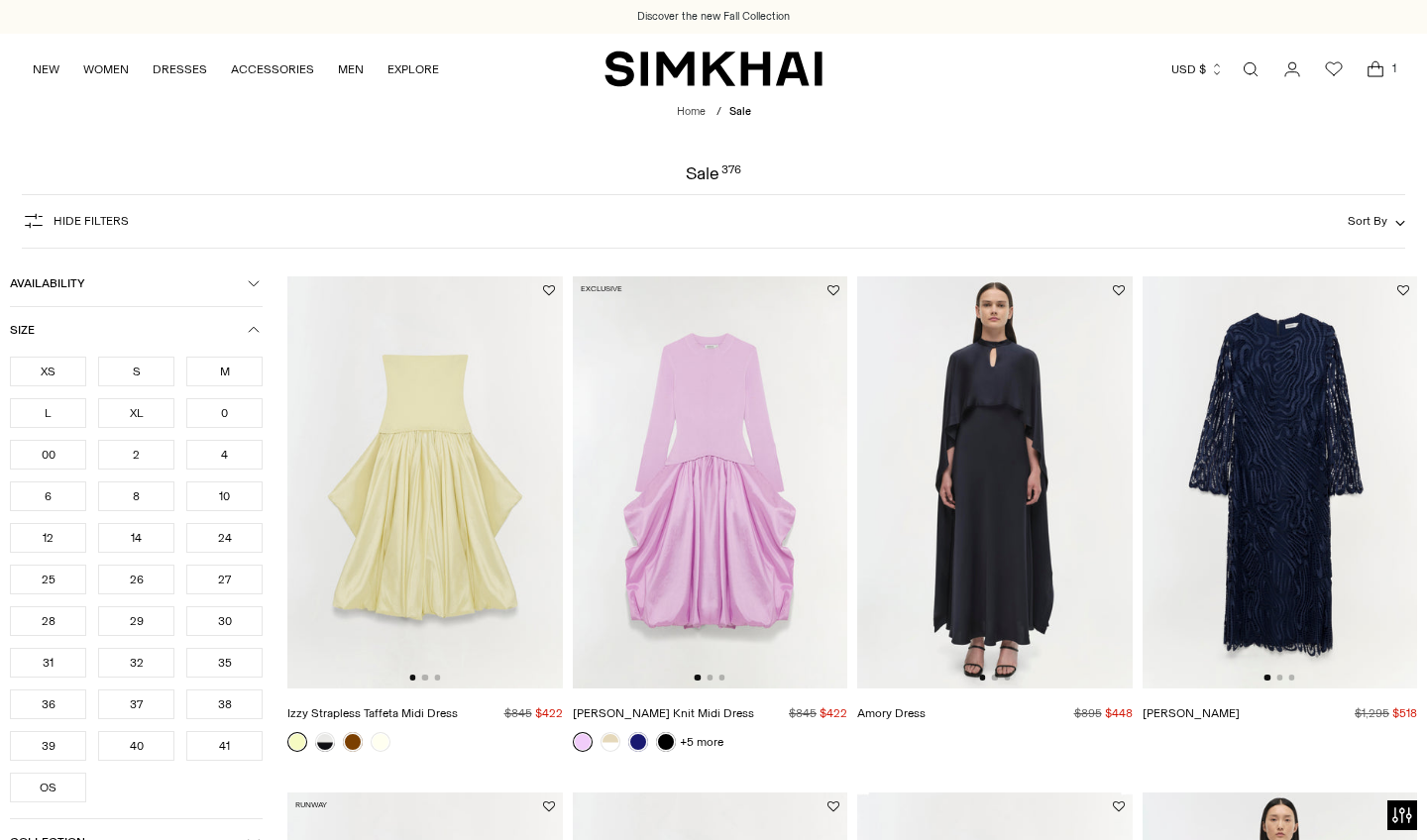
click at [50, 373] on div "XS" at bounding box center [48, 372] width 77 height 30
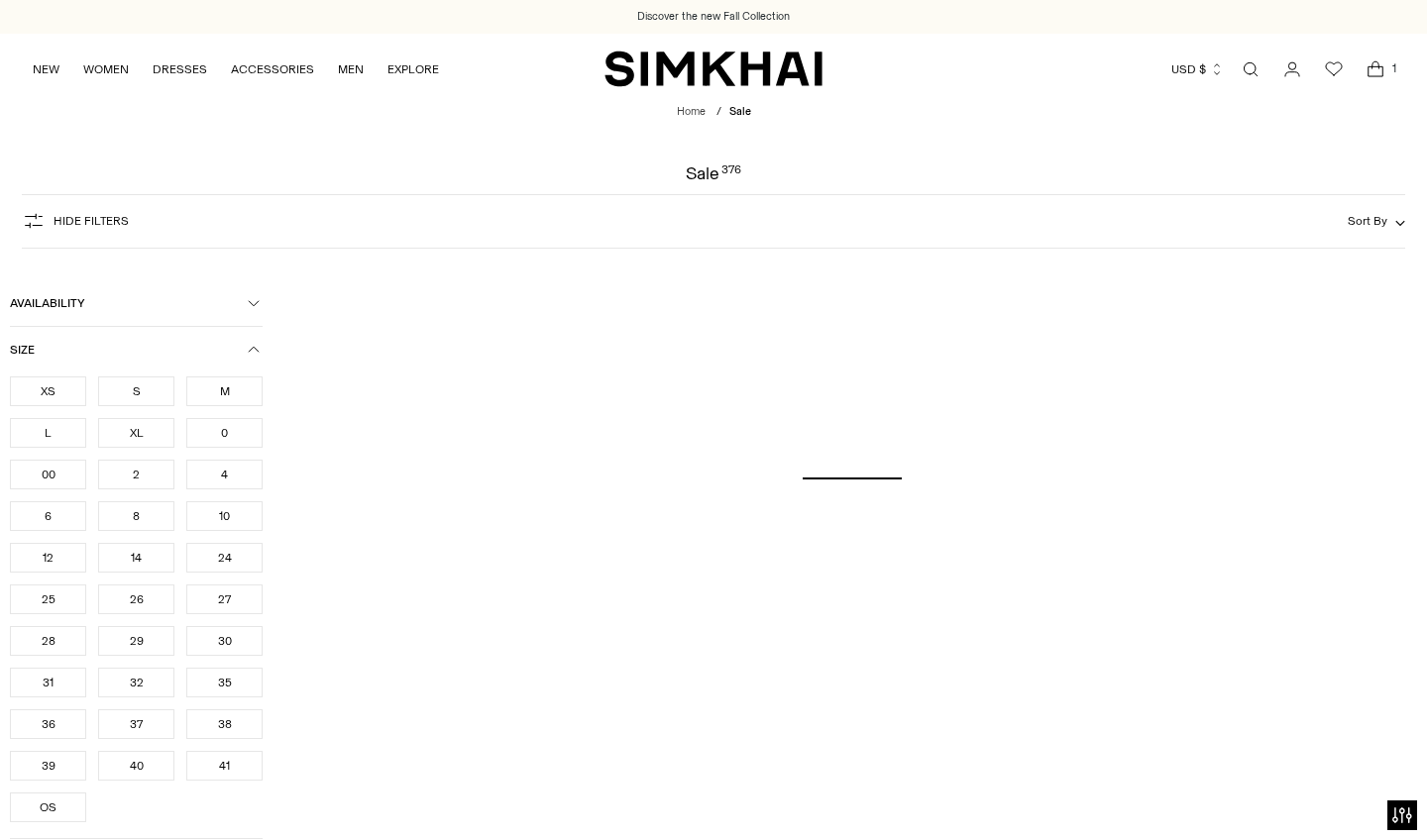
click at [57, 479] on div "00" at bounding box center [48, 474] width 77 height 30
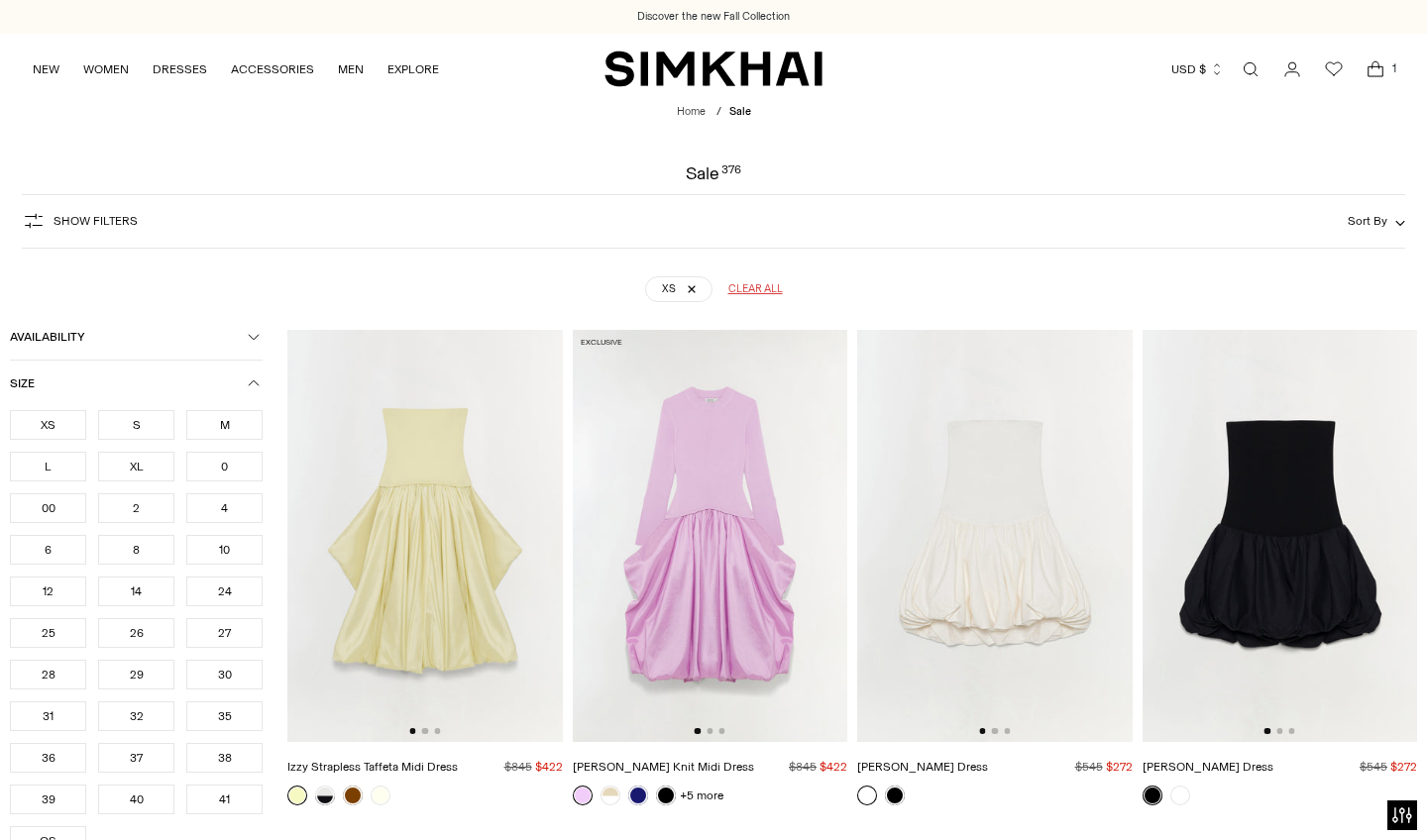
scroll to position [145, 0]
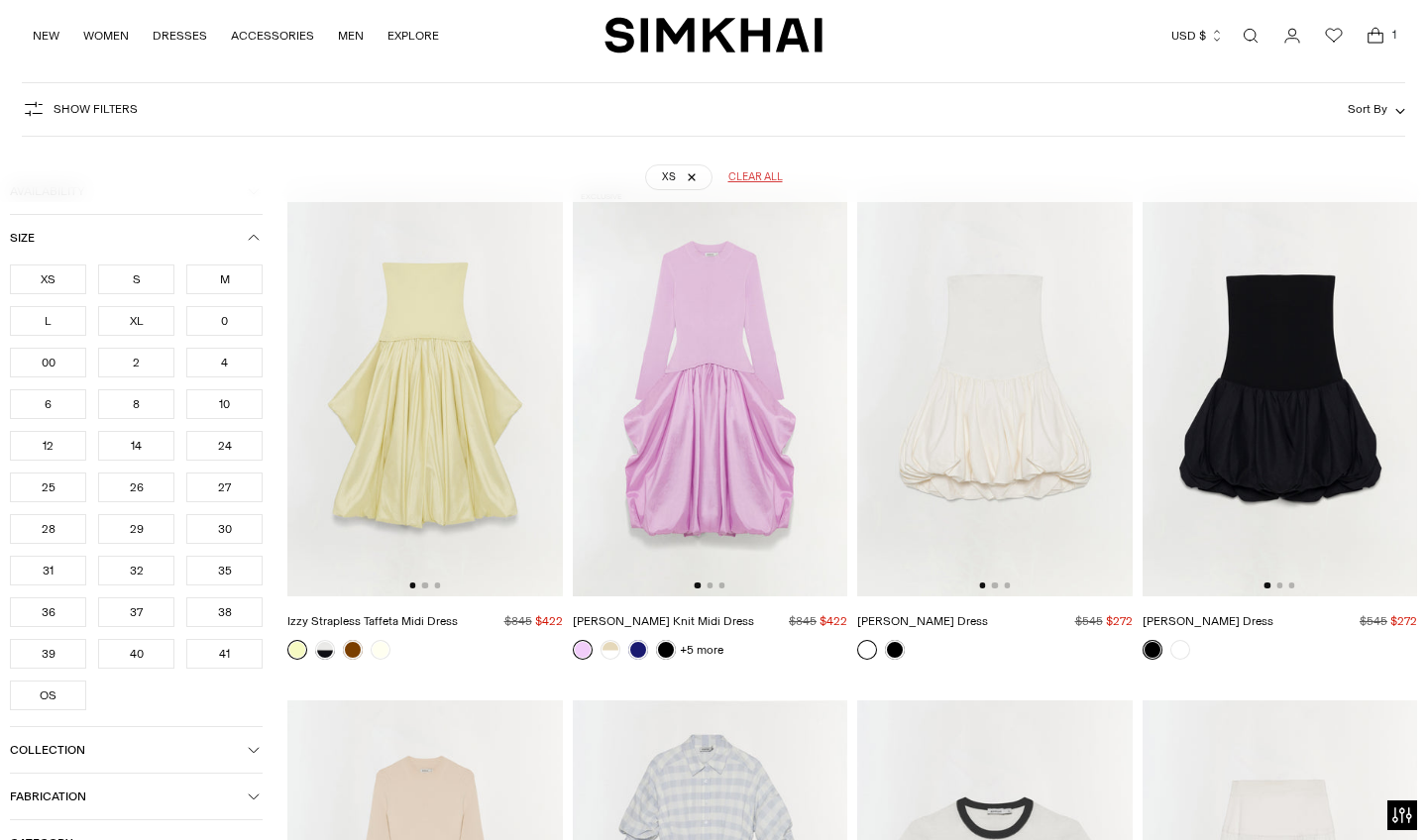
click at [233, 444] on div "24" at bounding box center [224, 445] width 77 height 30
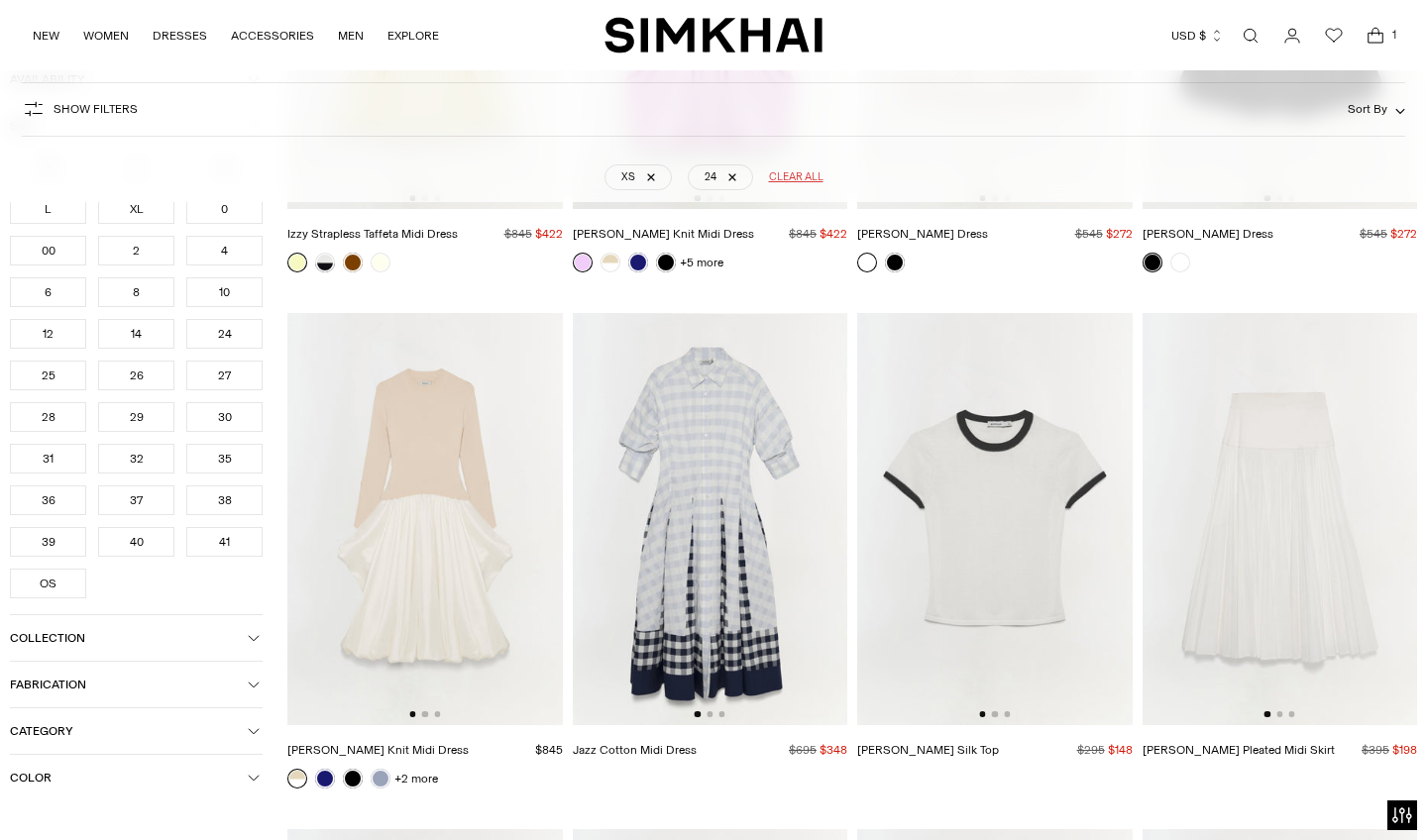
scroll to position [533, 0]
click at [1005, 443] on img at bounding box center [994, 519] width 275 height 413
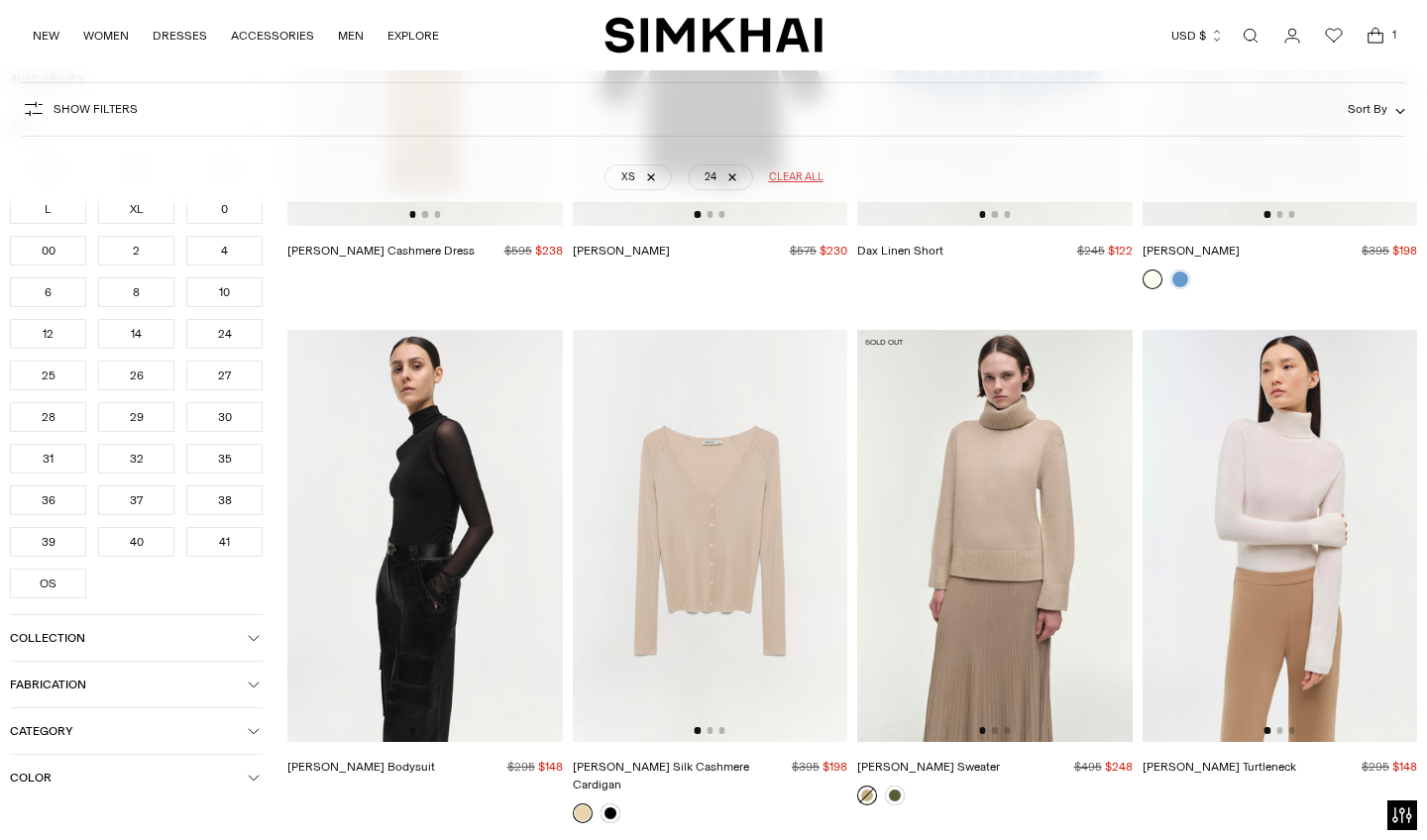
scroll to position [17955, 0]
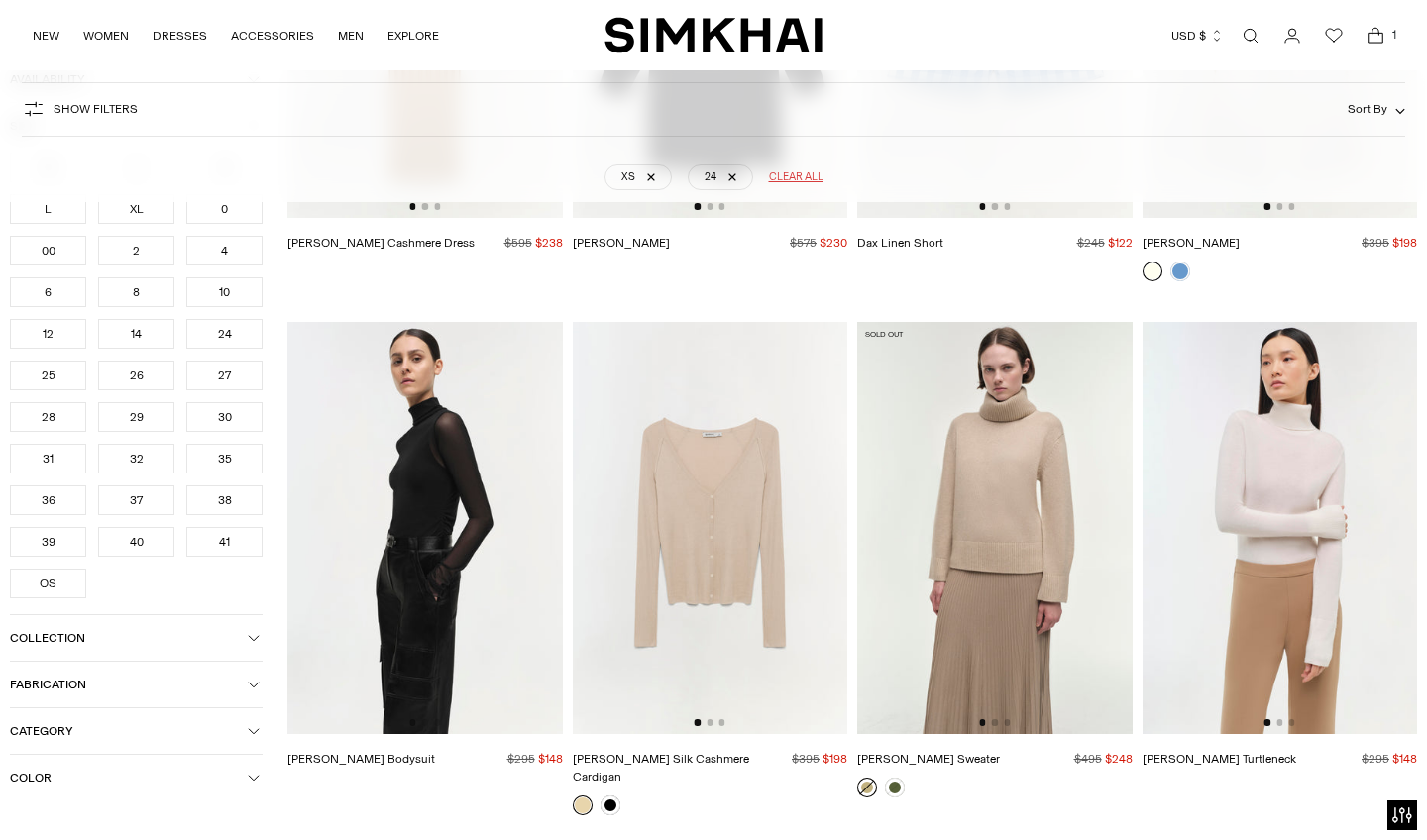
click at [713, 517] on img at bounding box center [710, 528] width 275 height 413
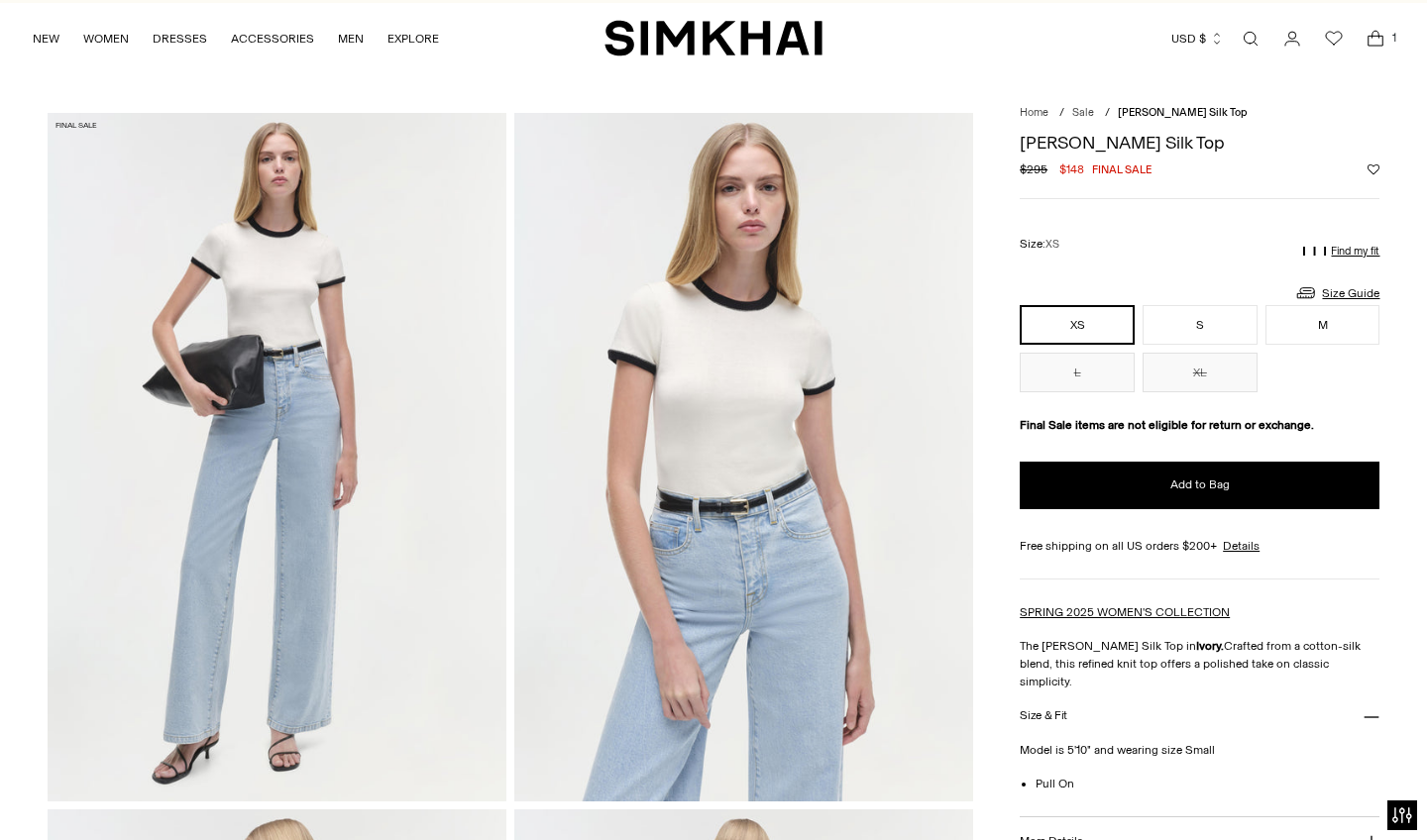
scroll to position [32, 0]
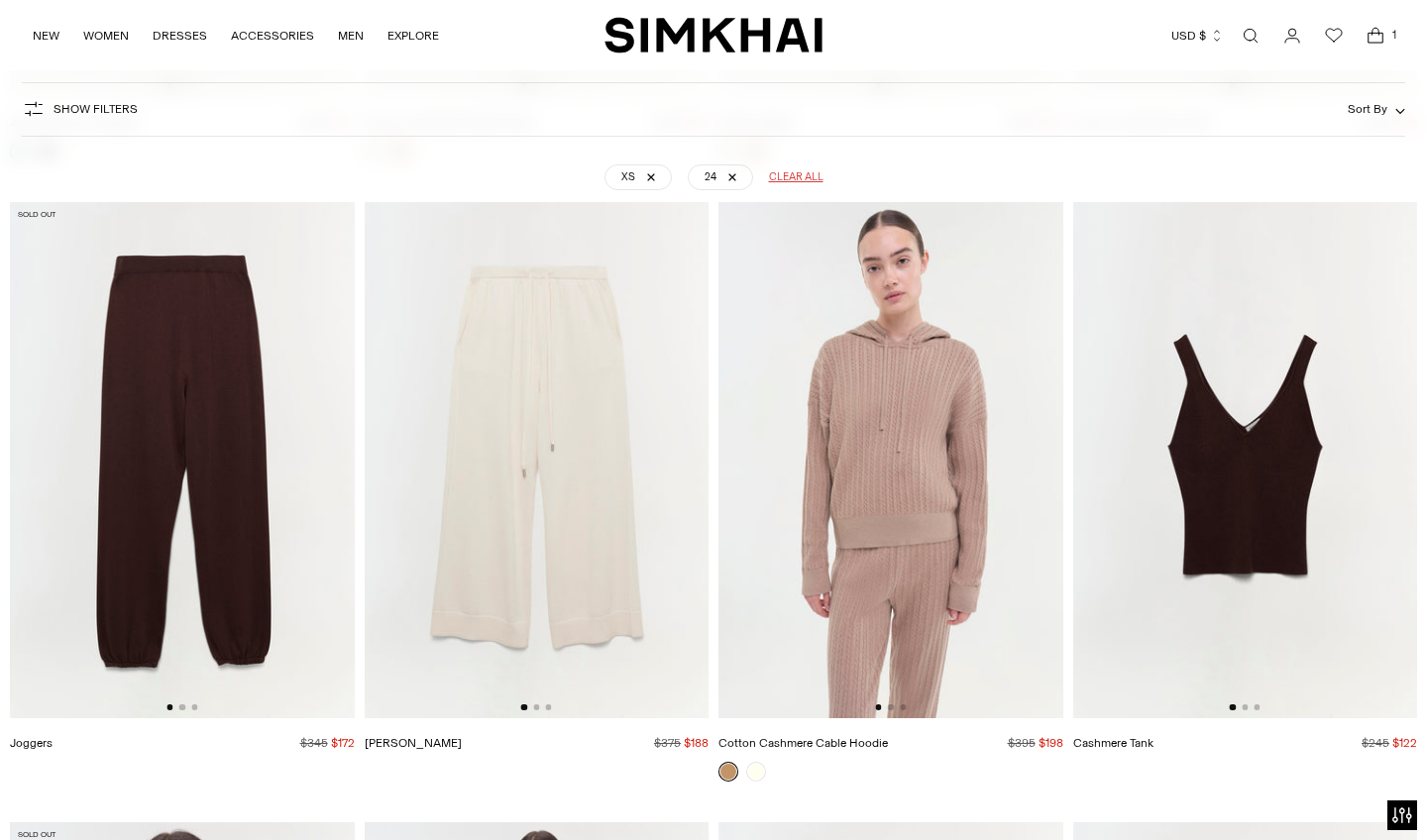
scroll to position [17453, 0]
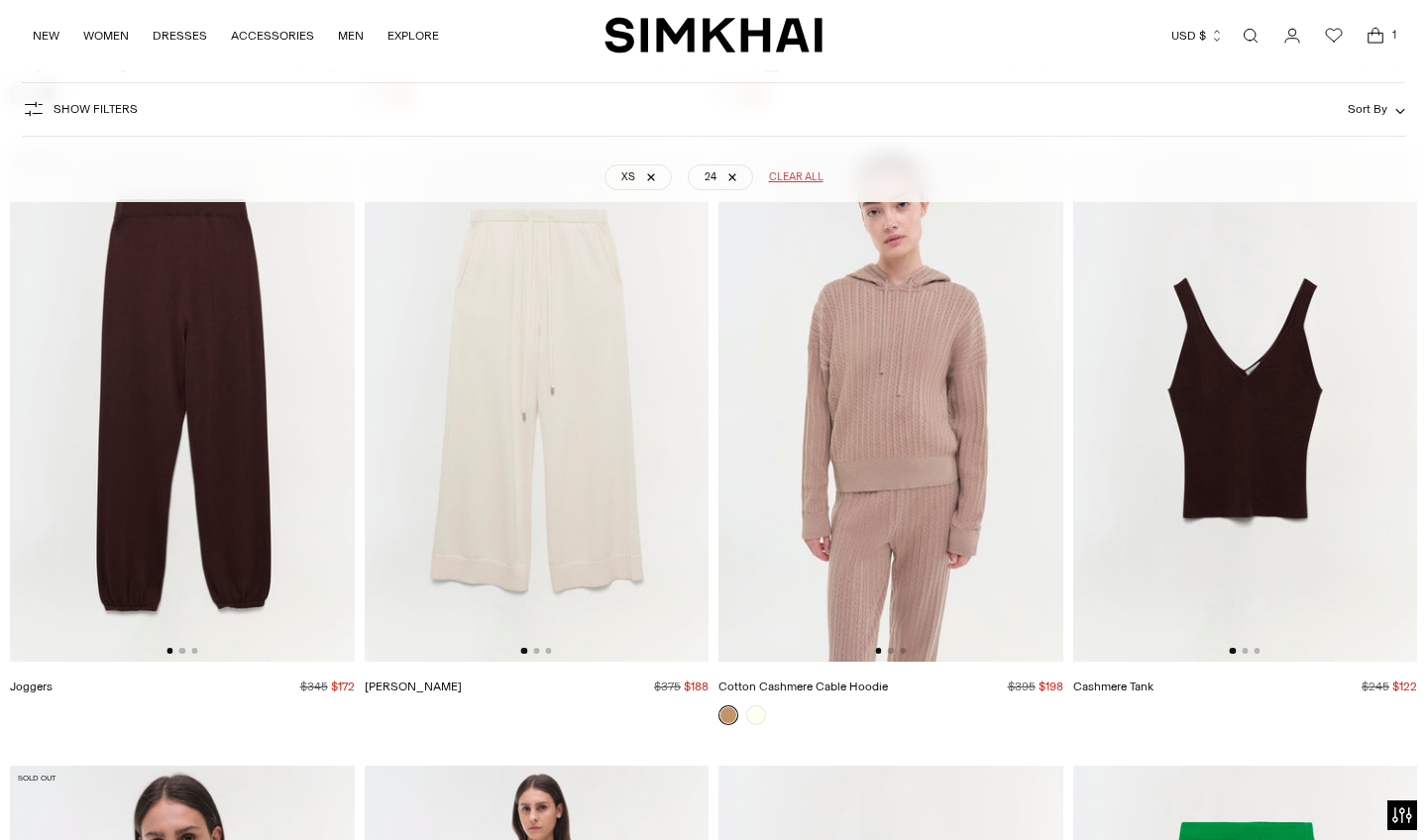
click at [597, 412] on img at bounding box center [537, 403] width 345 height 516
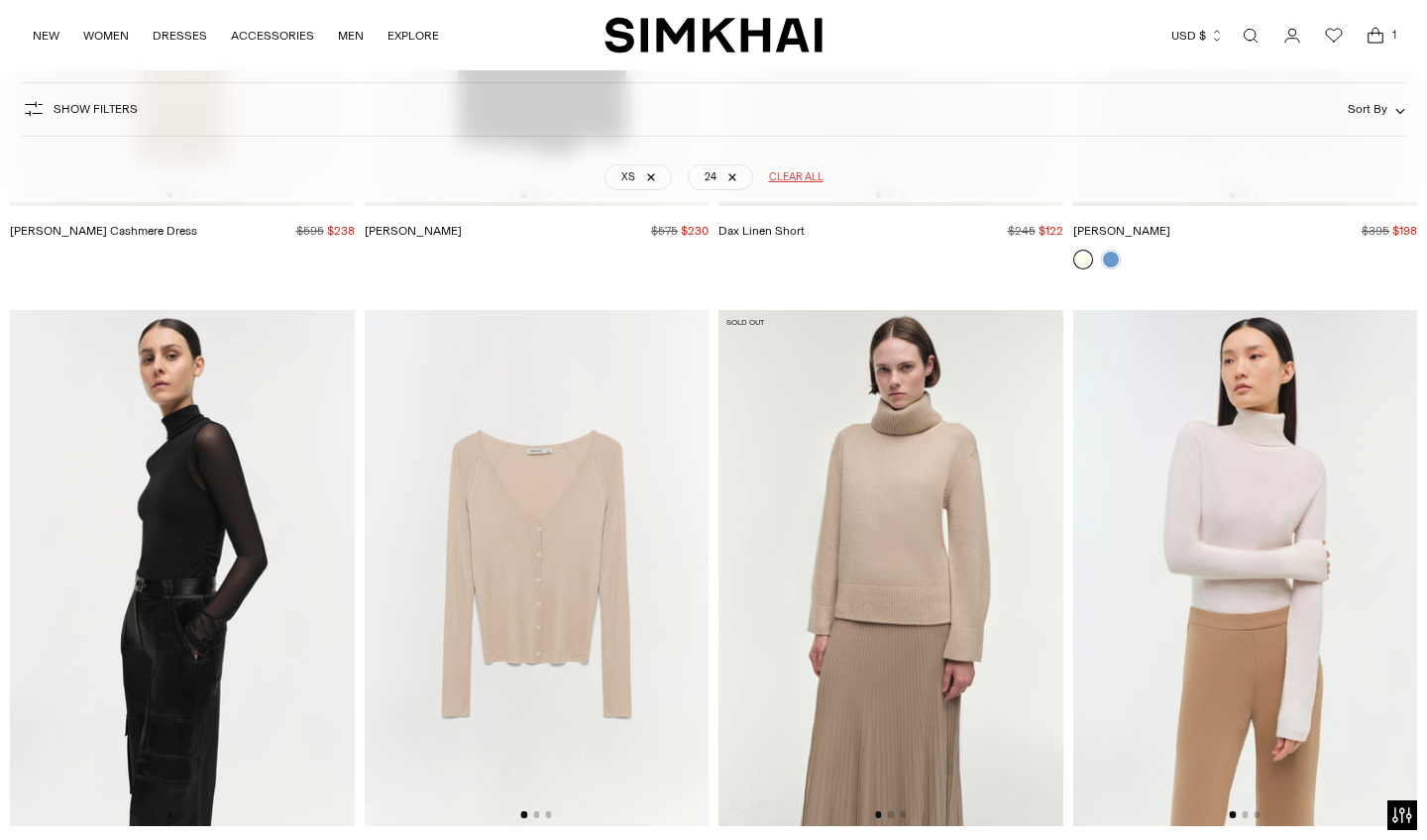
scroll to position [21577, 0]
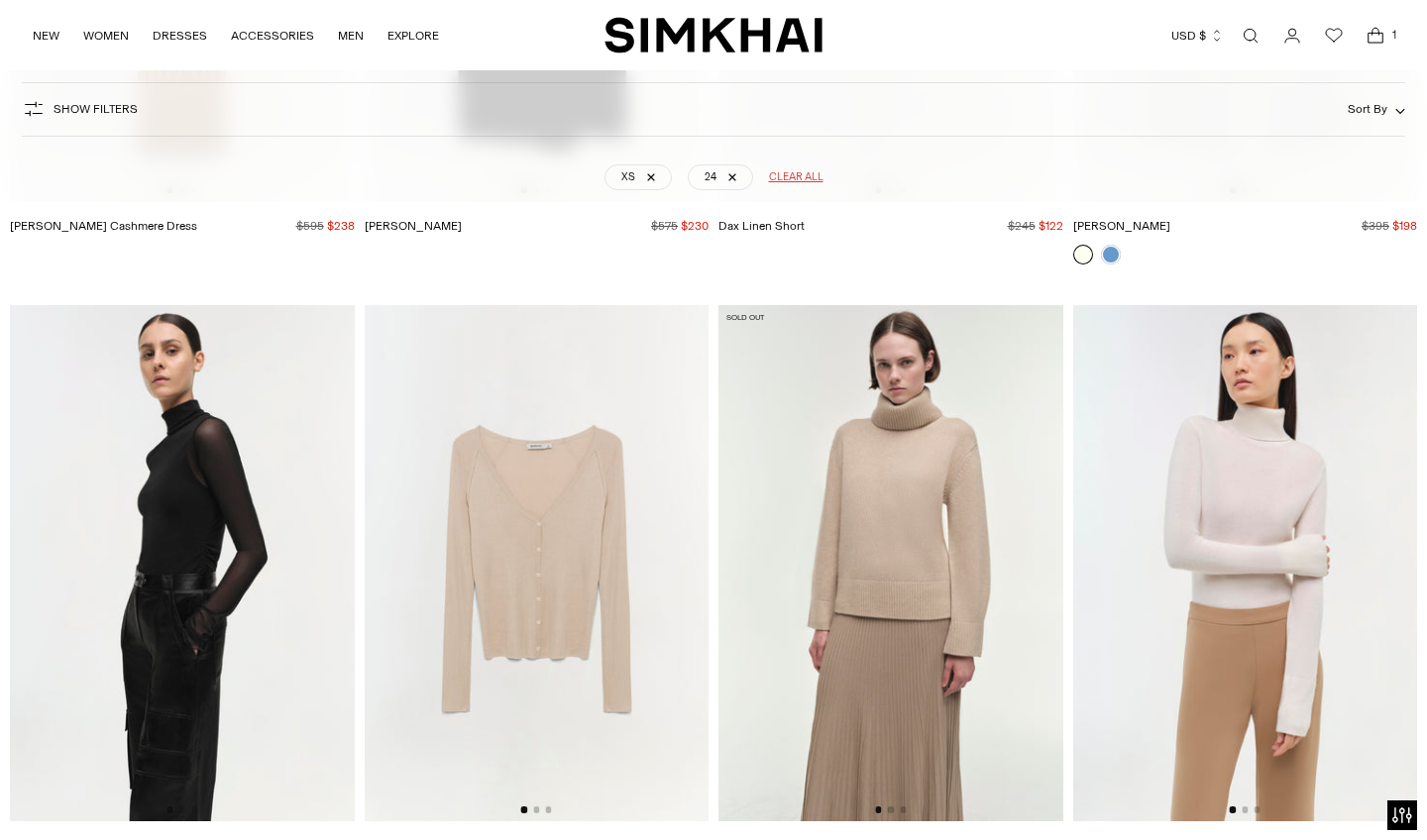
click at [893, 478] on img at bounding box center [890, 563] width 345 height 516
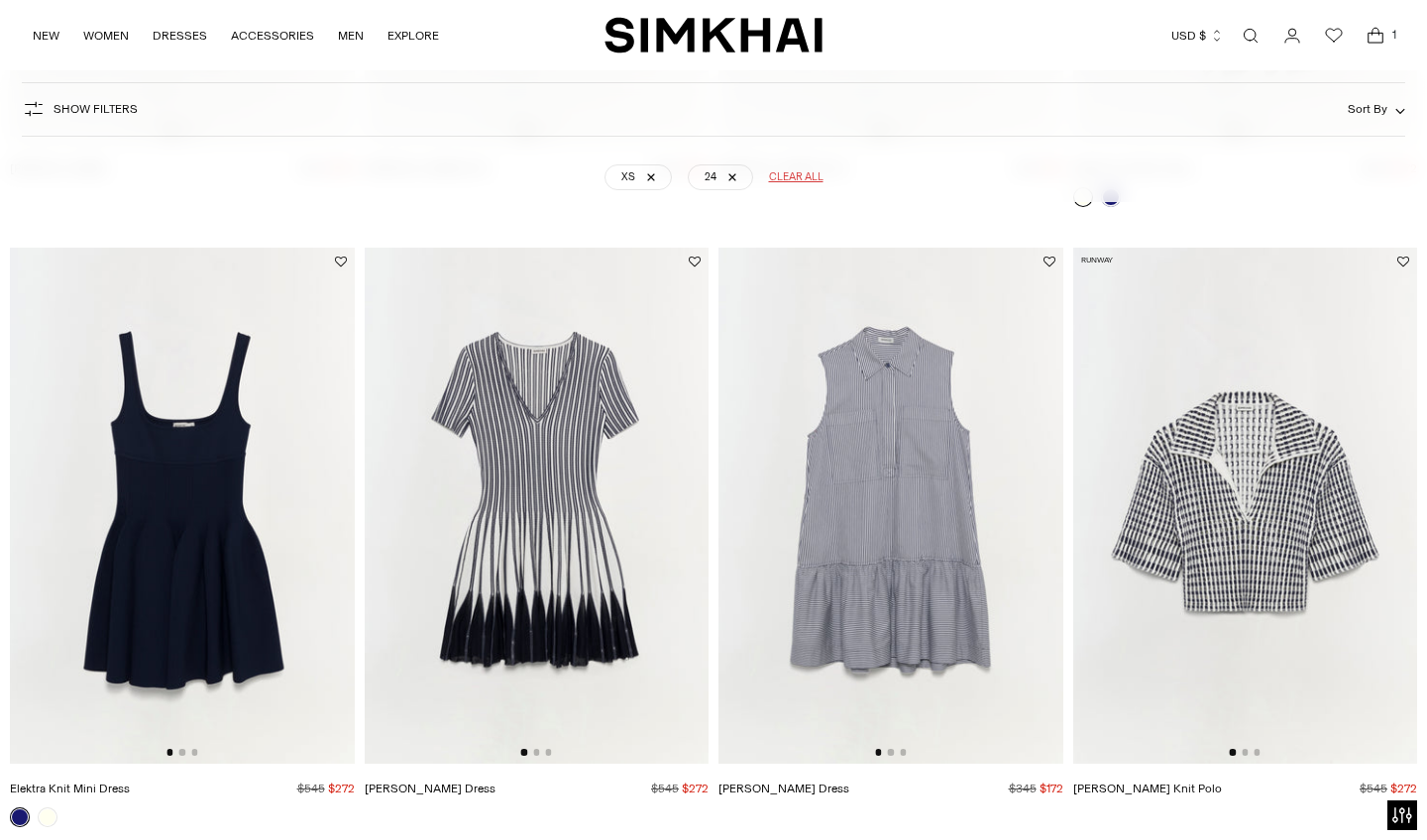
scroll to position [1824, 0]
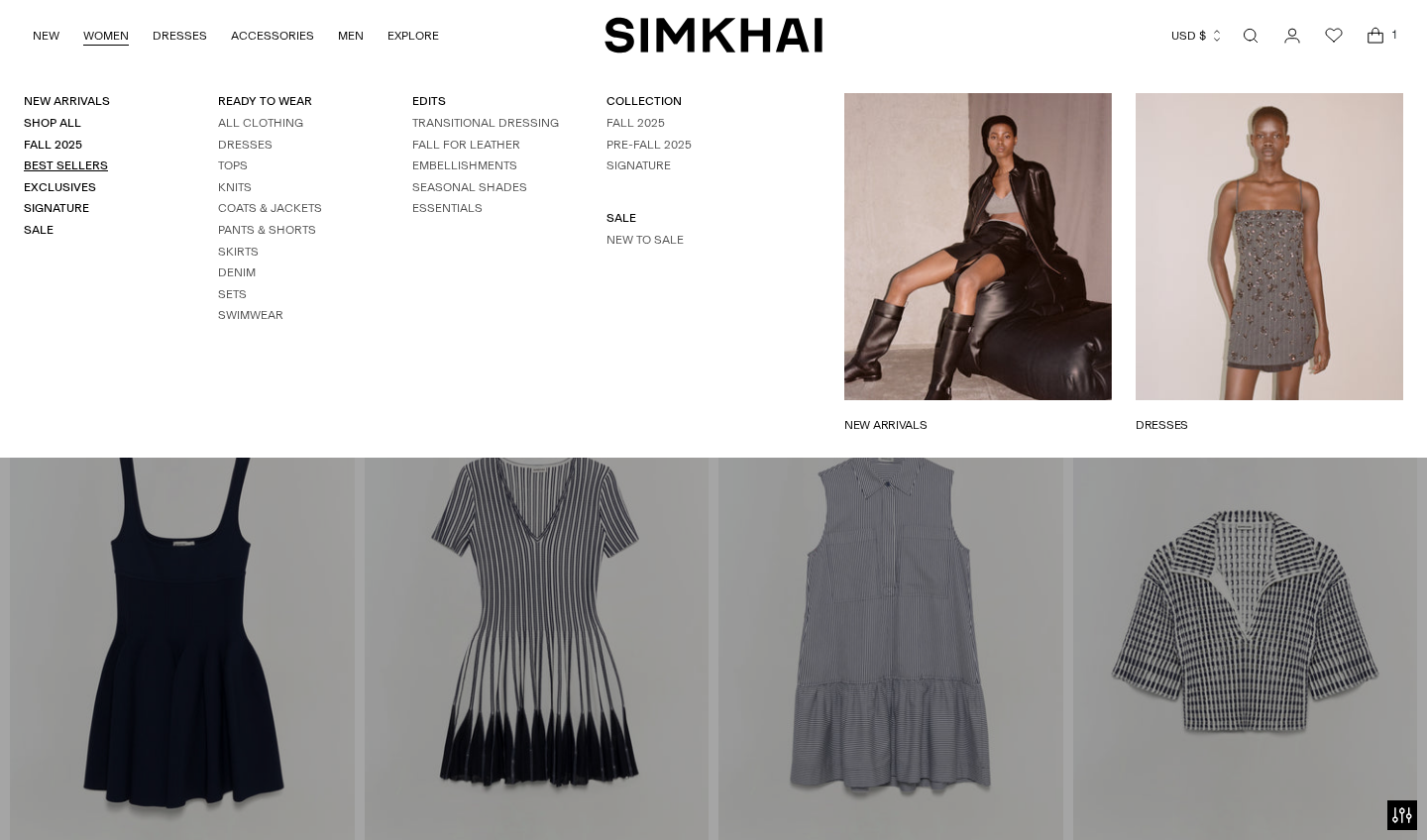
click at [79, 161] on link "Best Sellers" at bounding box center [66, 165] width 85 height 14
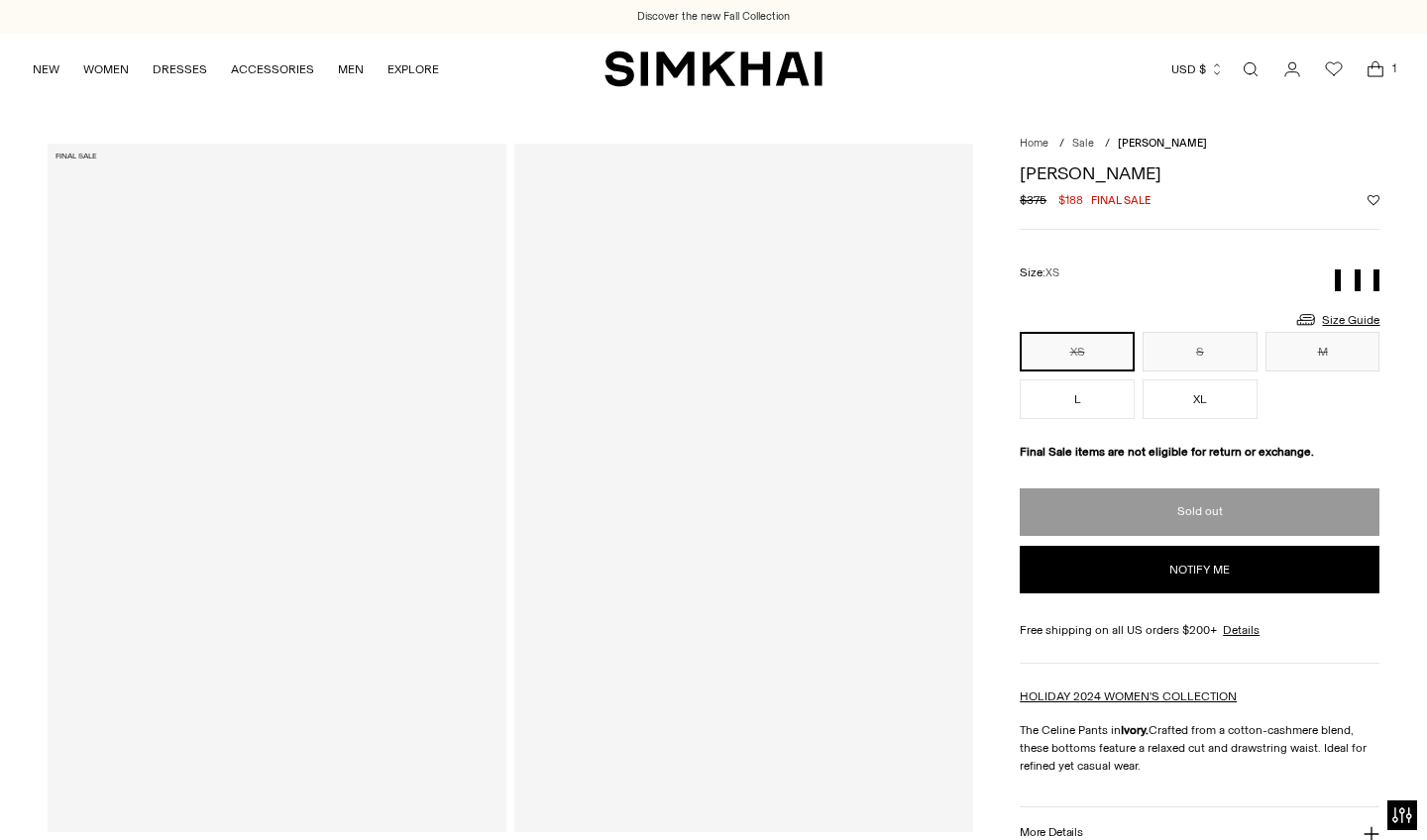
scroll to position [66, 0]
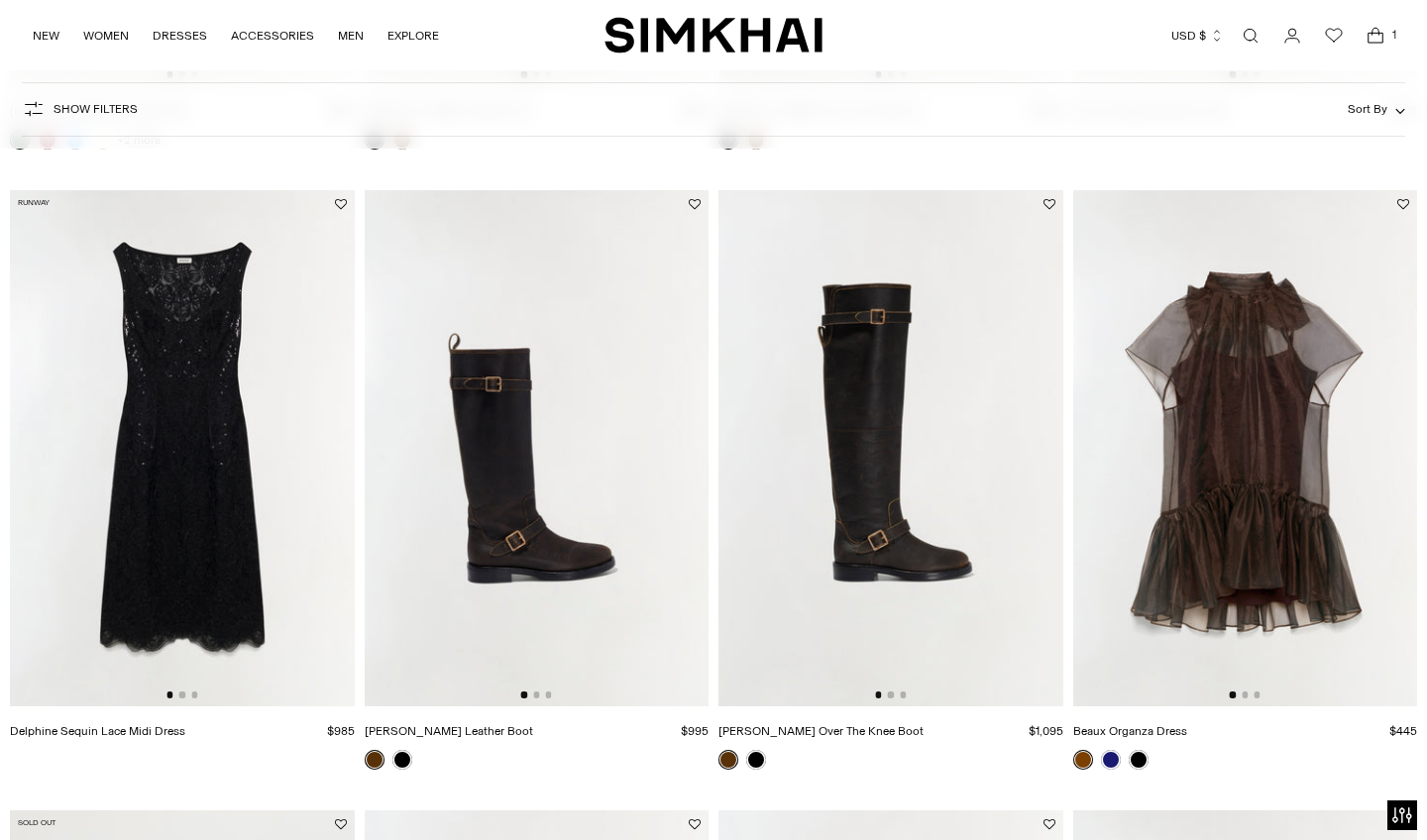
scroll to position [1951, 0]
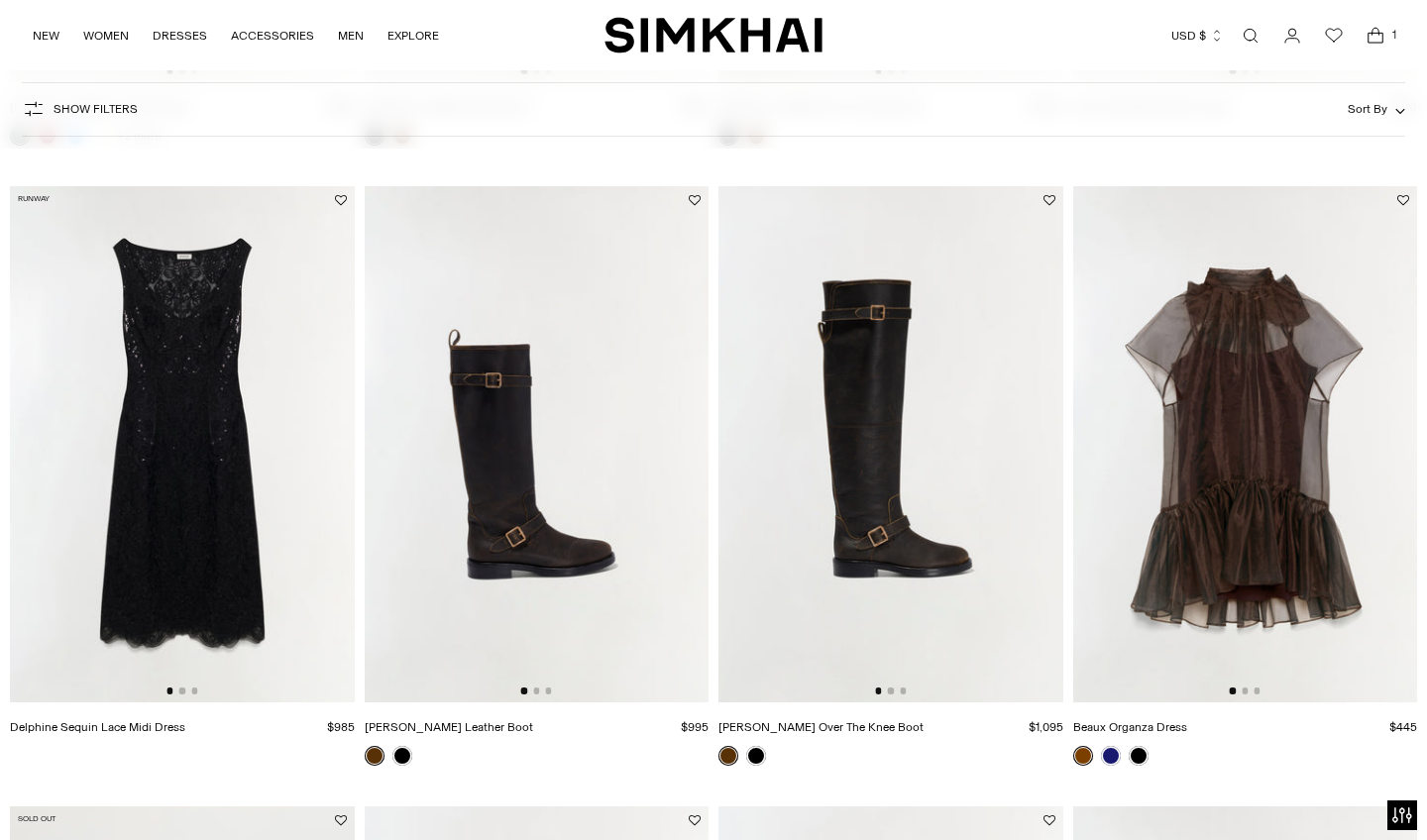
click at [1187, 489] on img at bounding box center [1245, 443] width 345 height 516
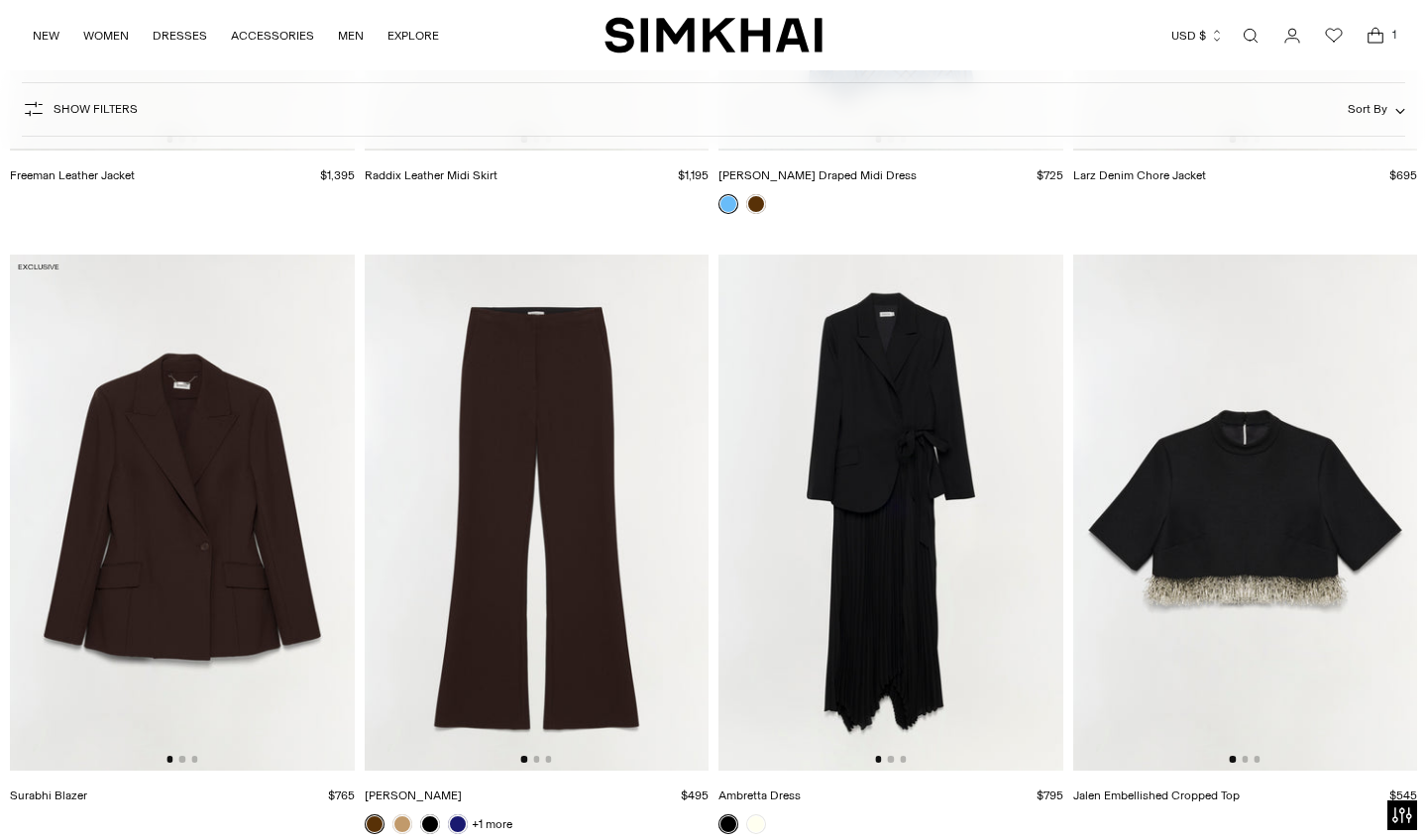
scroll to position [4466, 0]
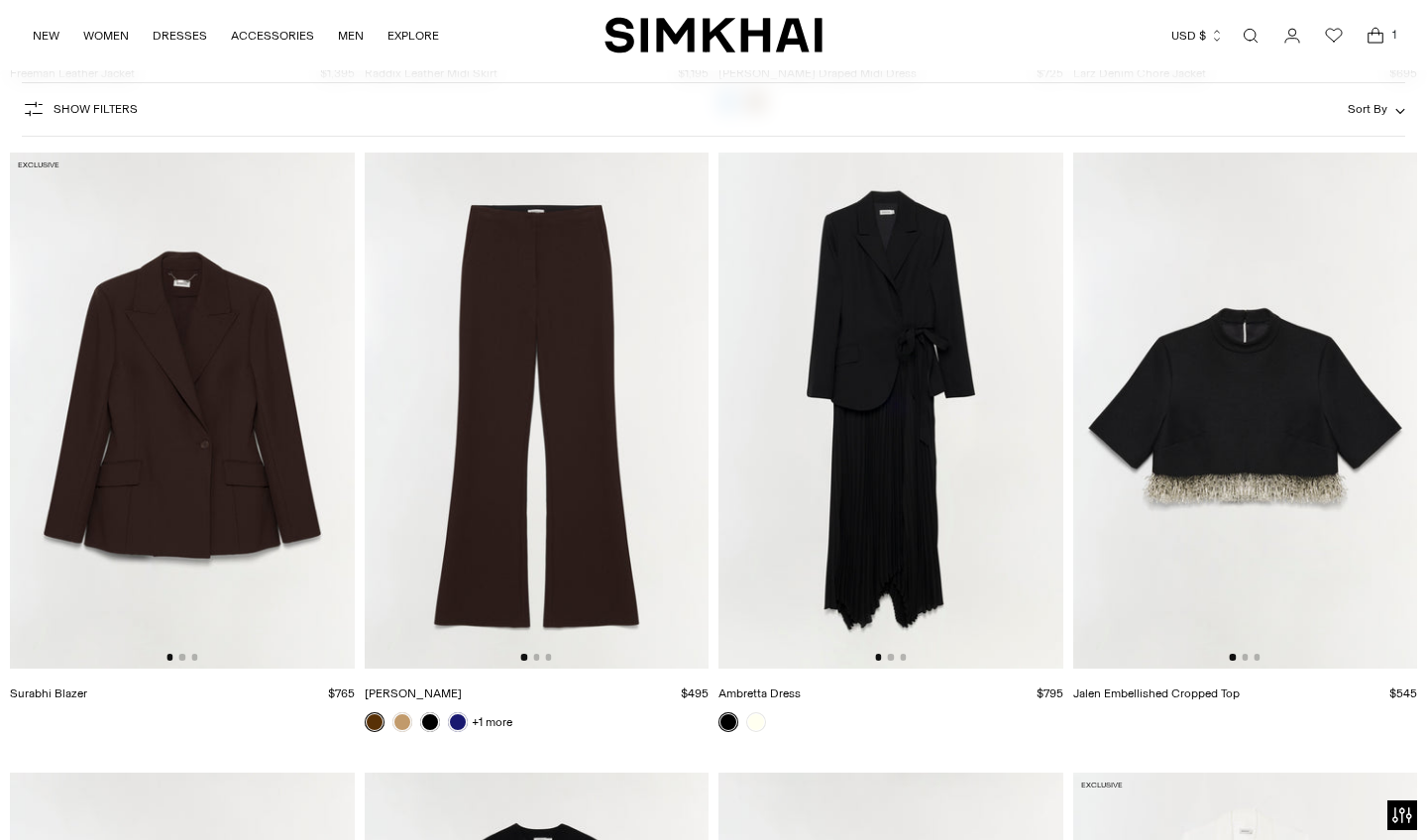
click at [1369, 40] on icon "Open cart modal" at bounding box center [1375, 36] width 28 height 20
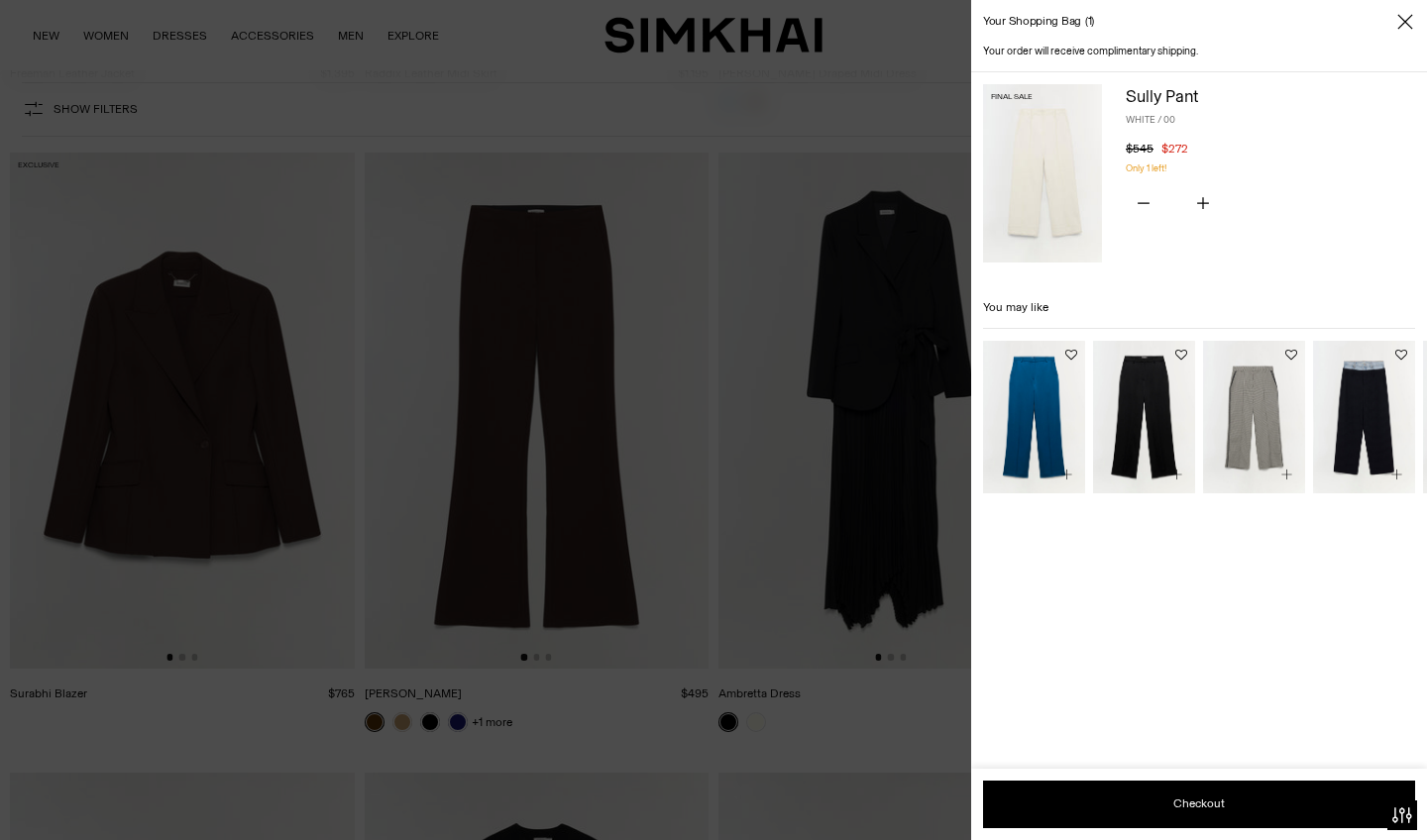
click at [1048, 144] on img at bounding box center [1042, 173] width 119 height 178
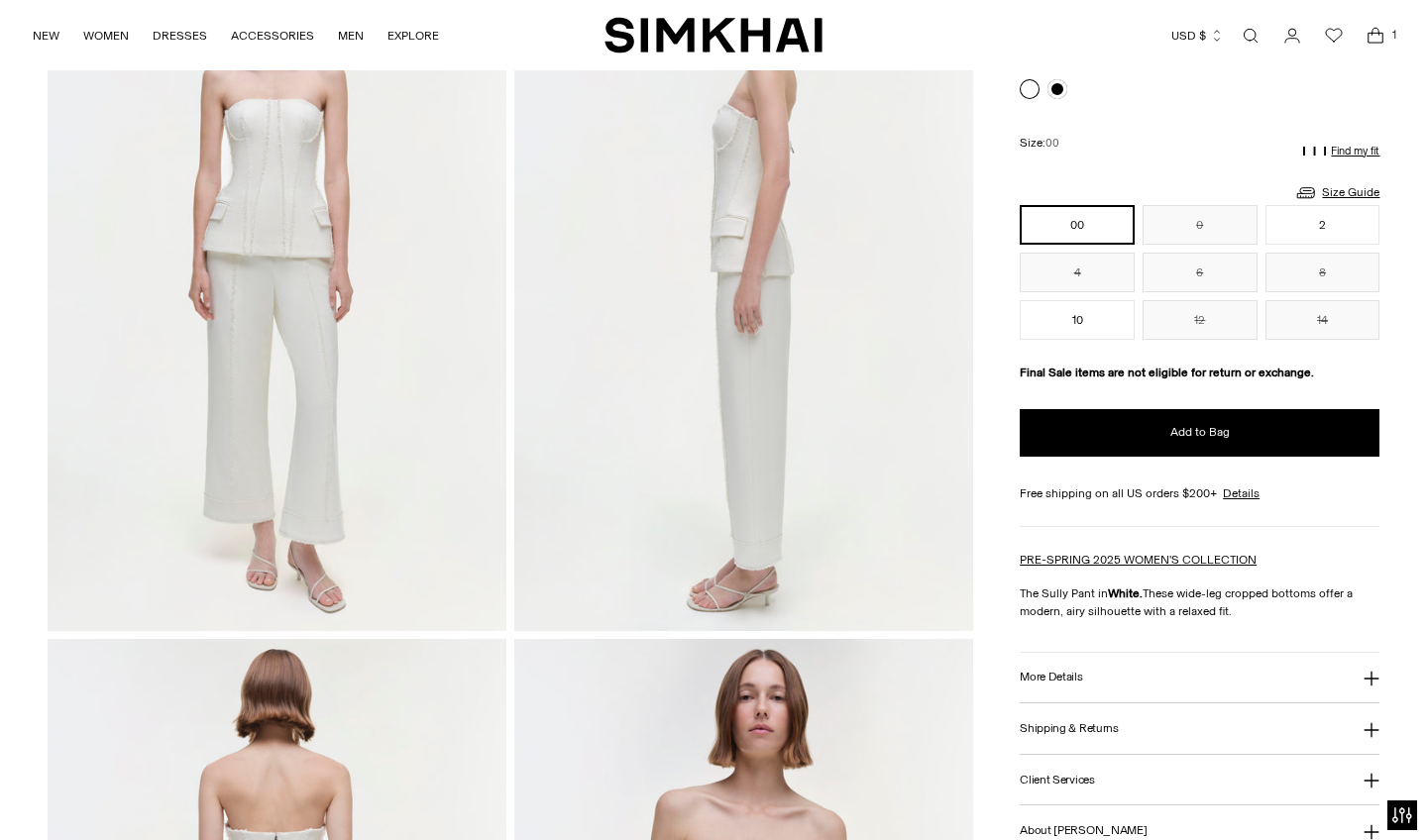
scroll to position [218, 0]
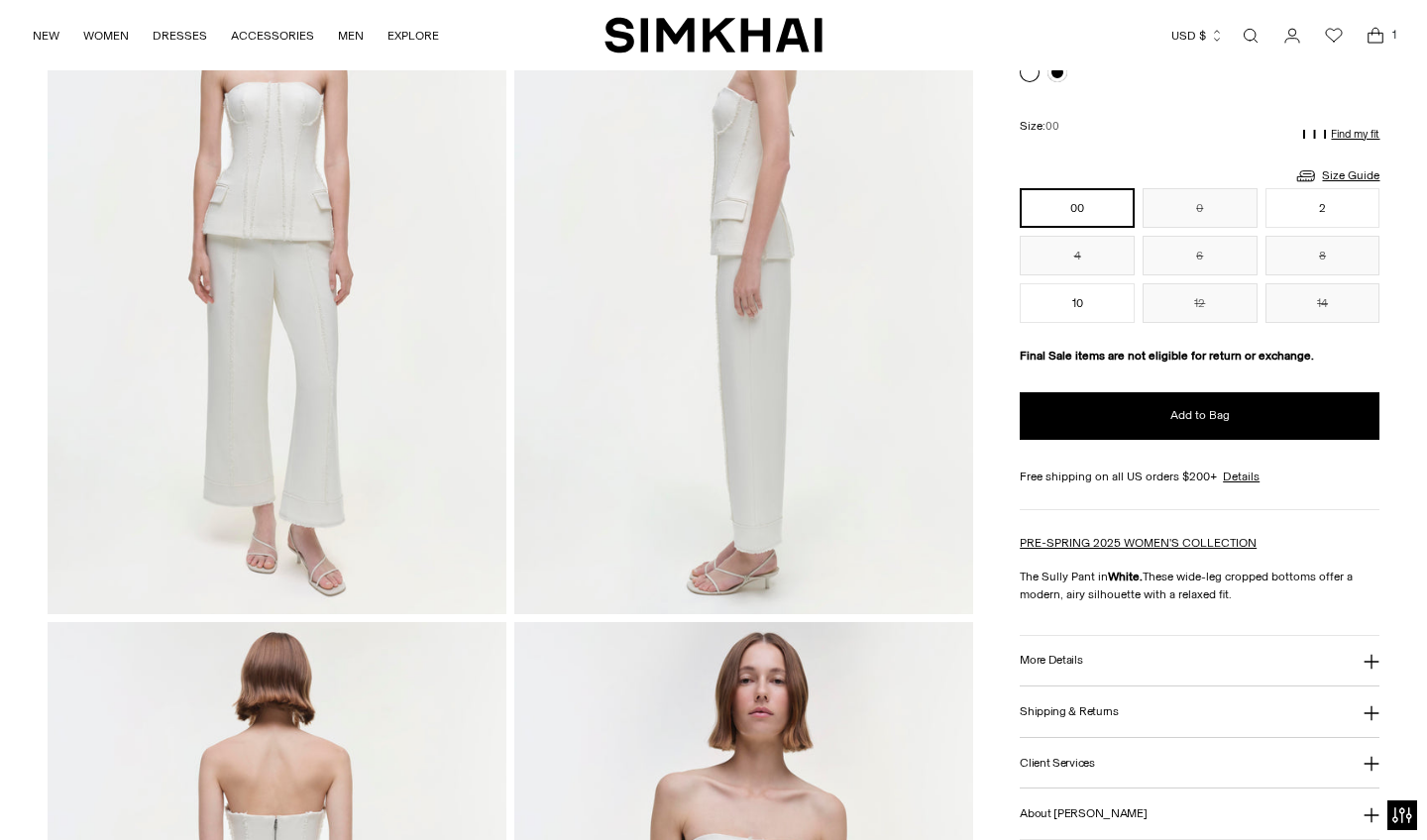
click at [1057, 663] on h3 "More Details" at bounding box center [1050, 660] width 63 height 13
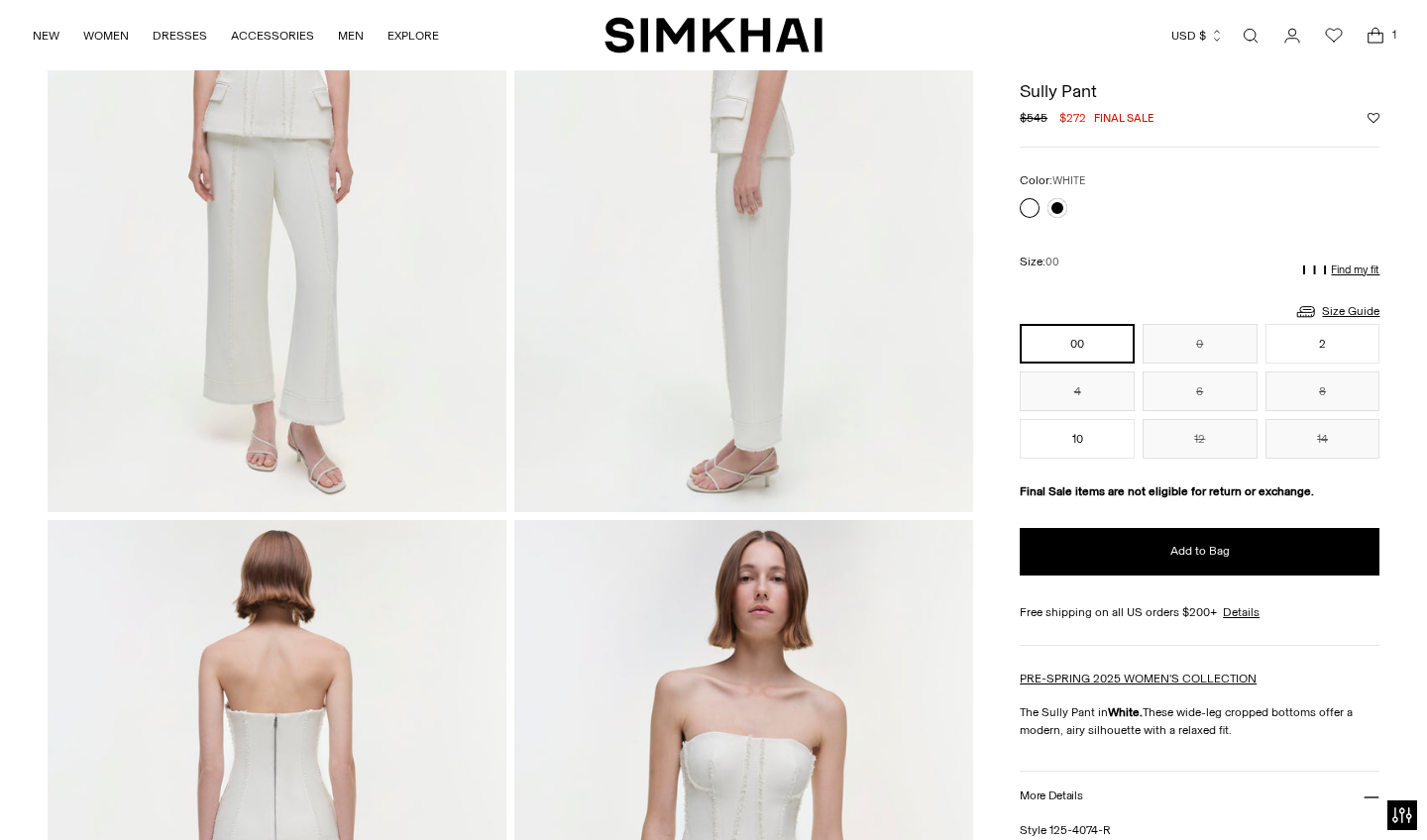
scroll to position [315, 0]
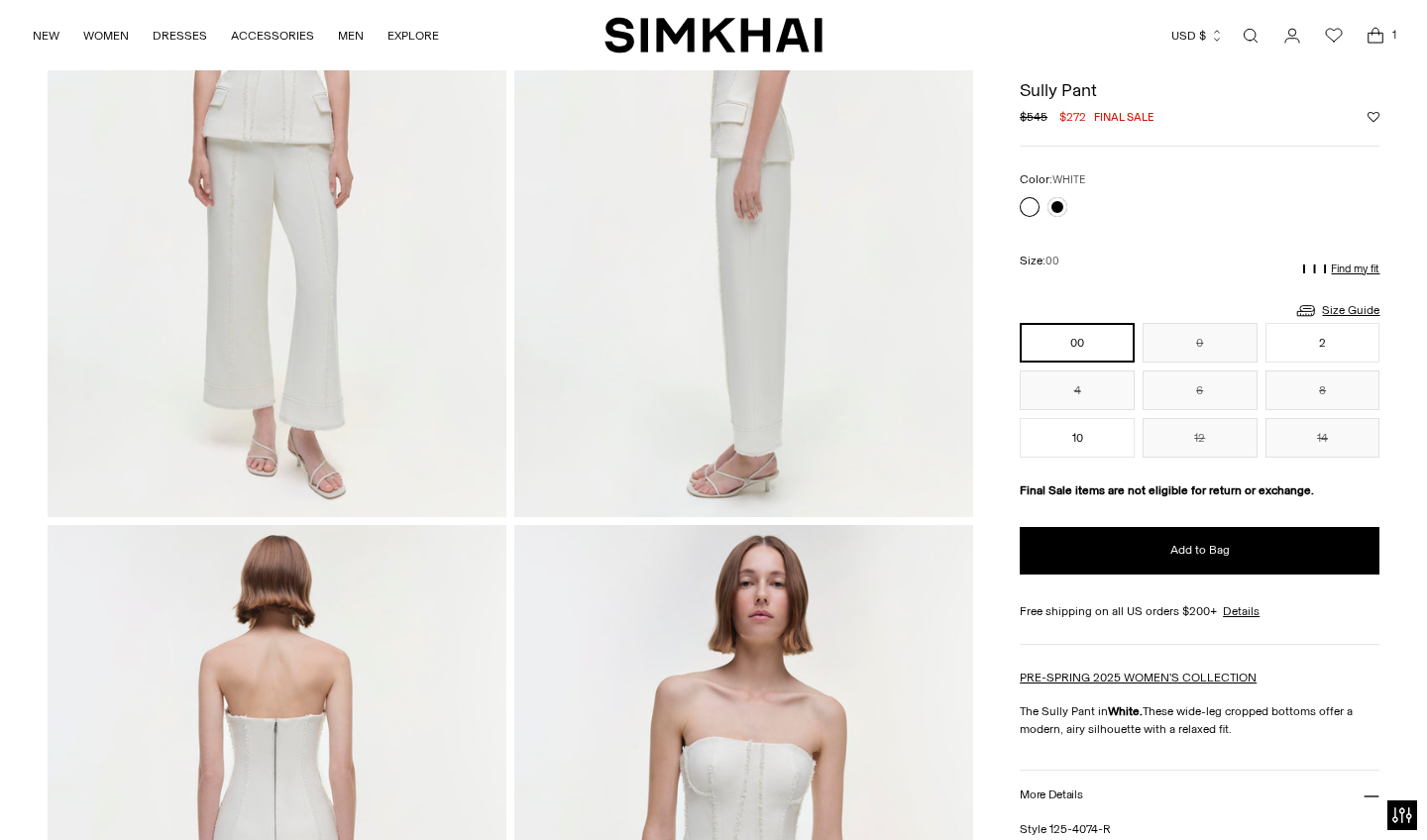
click at [327, 393] on img at bounding box center [276, 173] width 458 height 689
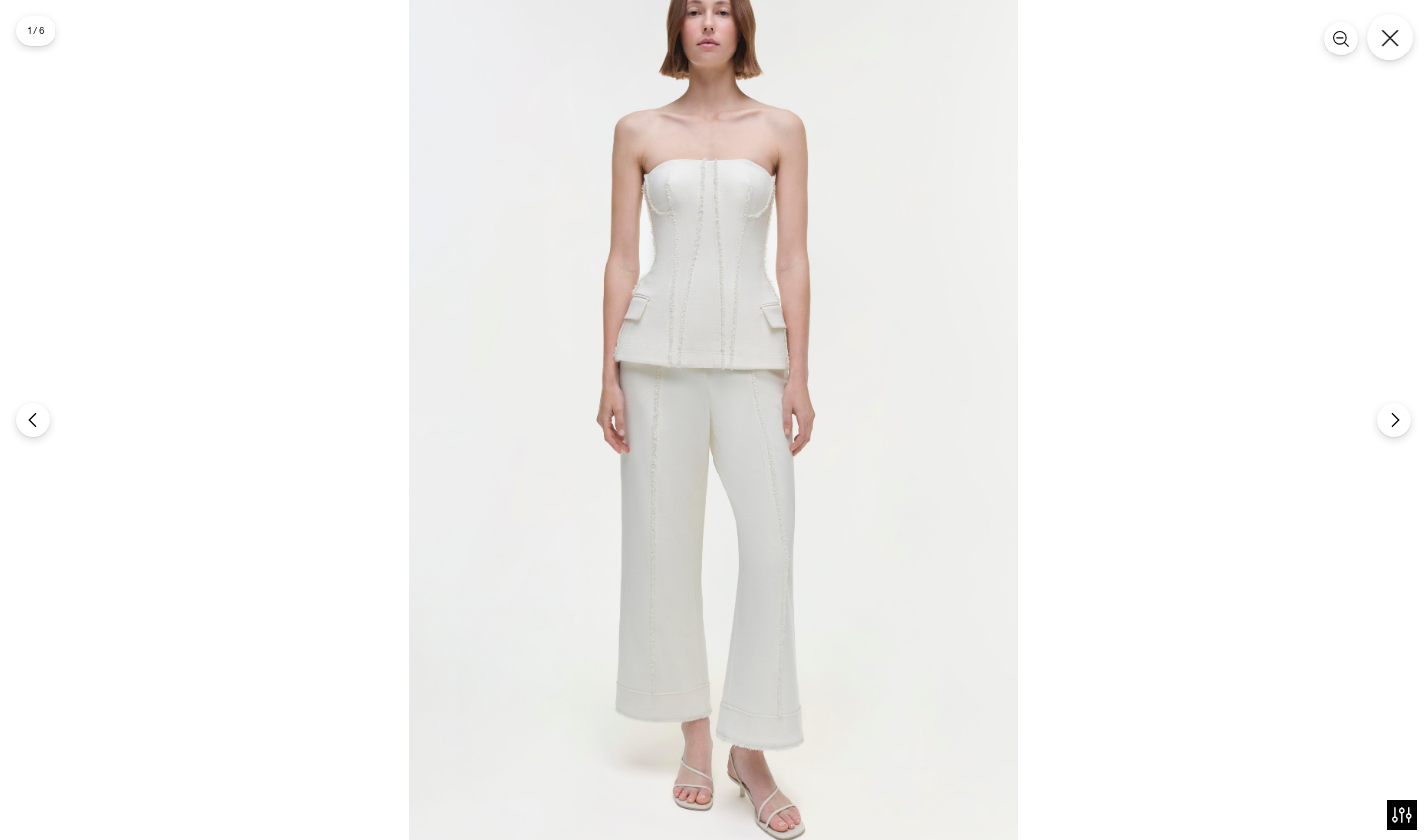
click at [1394, 44] on icon "Close" at bounding box center [1390, 38] width 18 height 18
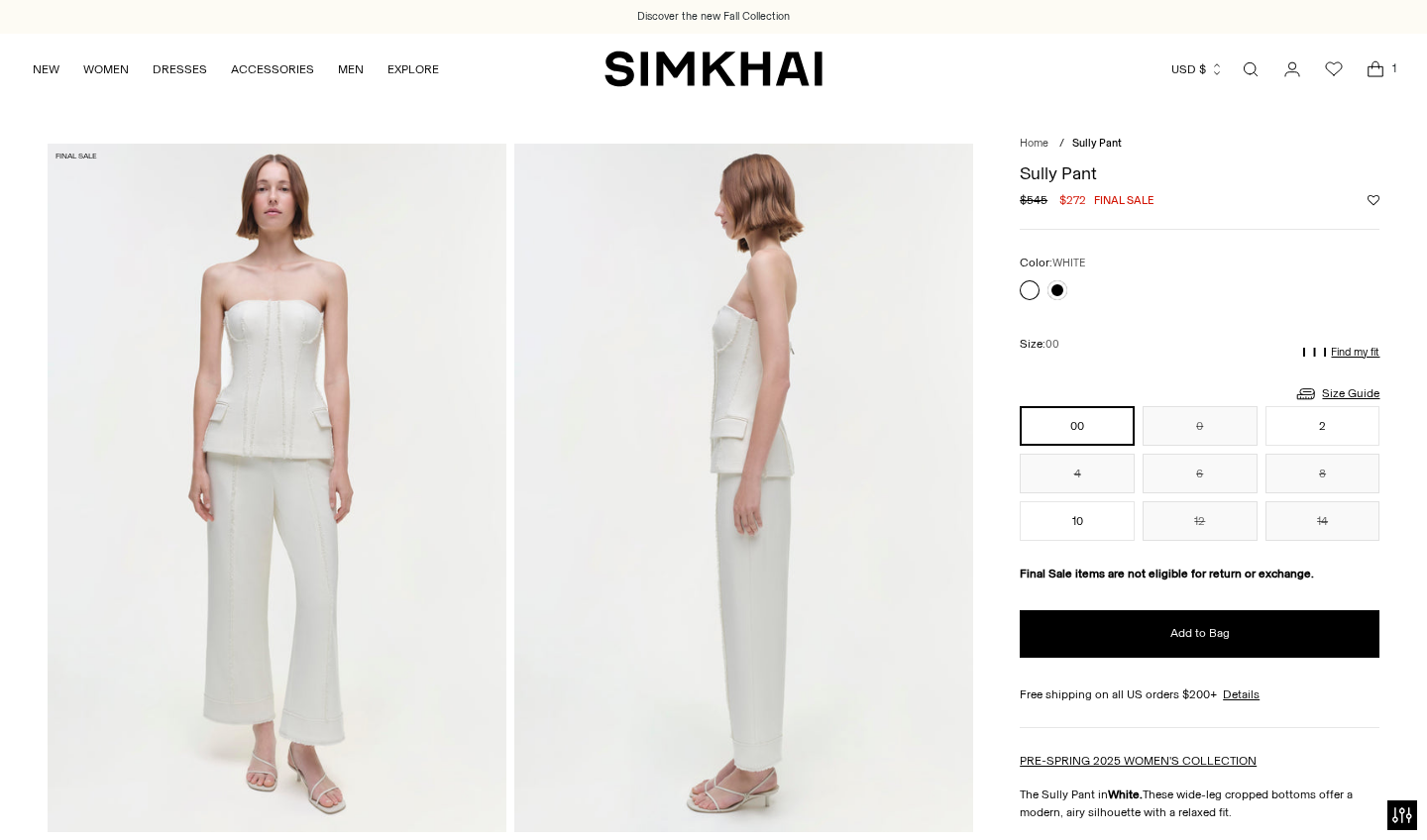
scroll to position [0, 0]
